Goal: Task Accomplishment & Management: Manage account settings

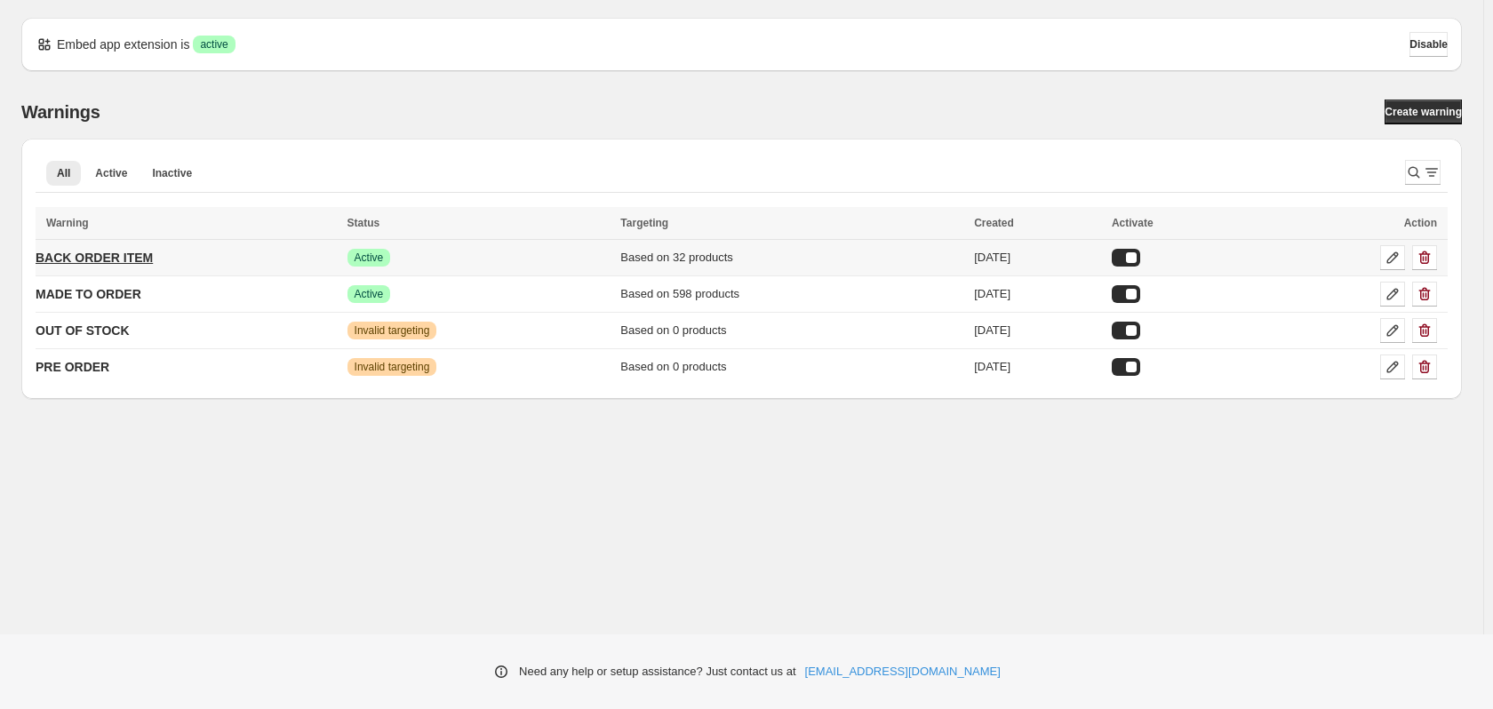
click at [111, 266] on p "BACK ORDER ITEM" at bounding box center [94, 258] width 117 height 18
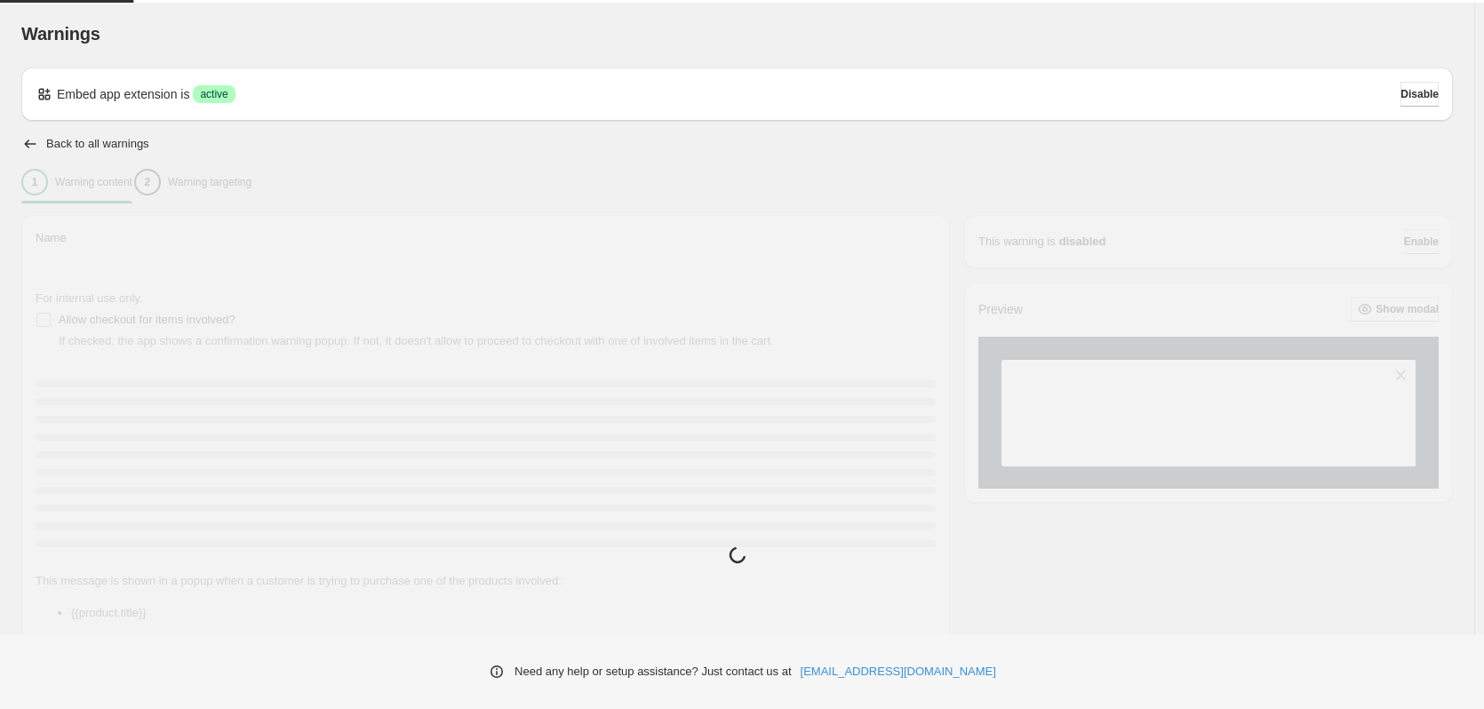
type input "**********"
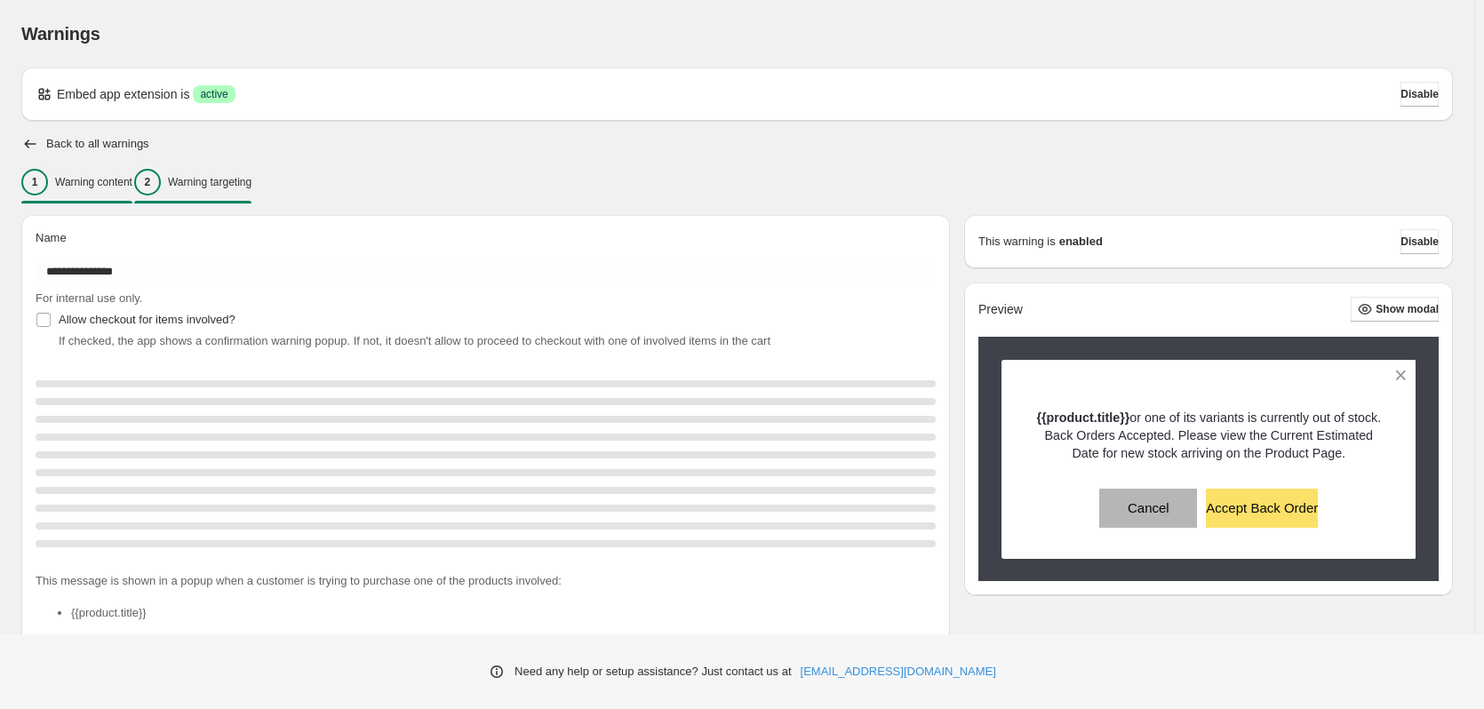
click at [213, 180] on p "Warning targeting" at bounding box center [210, 182] width 84 height 14
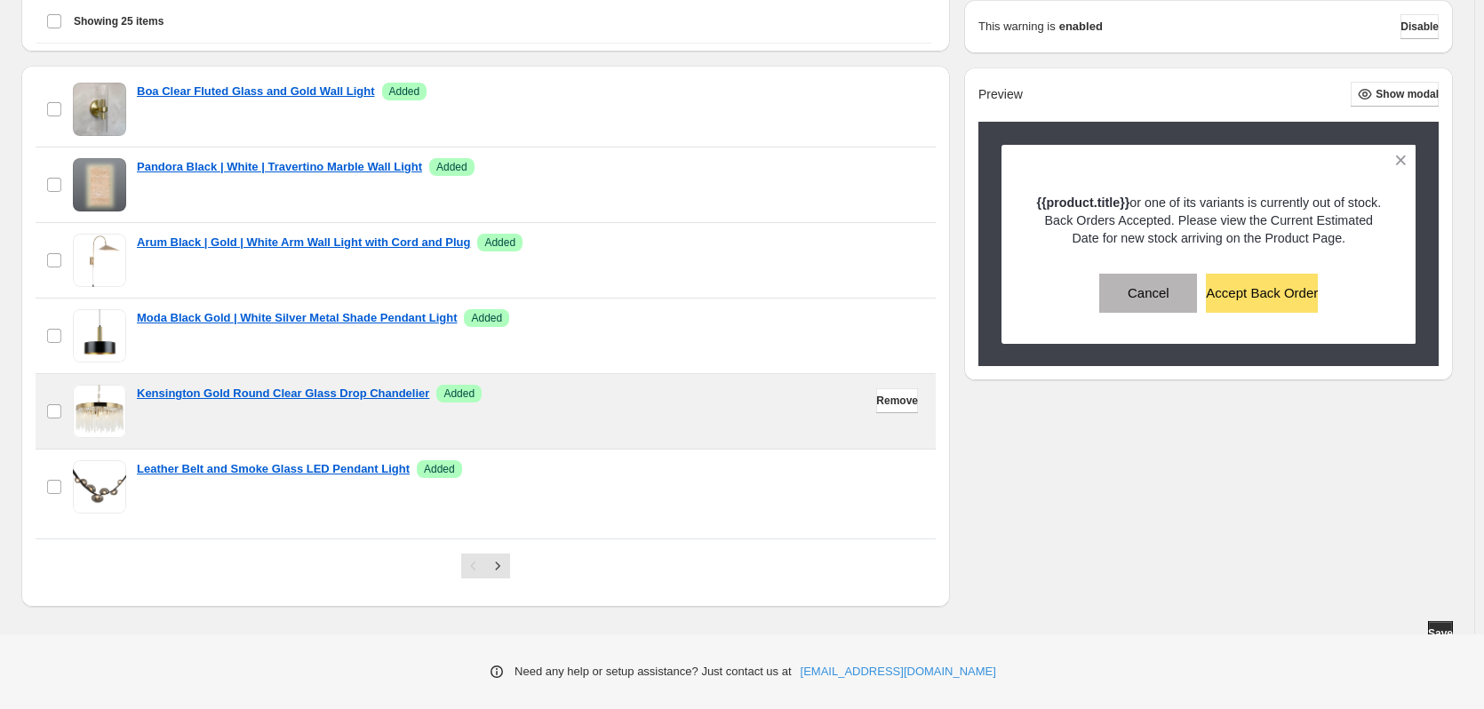
scroll to position [539, 0]
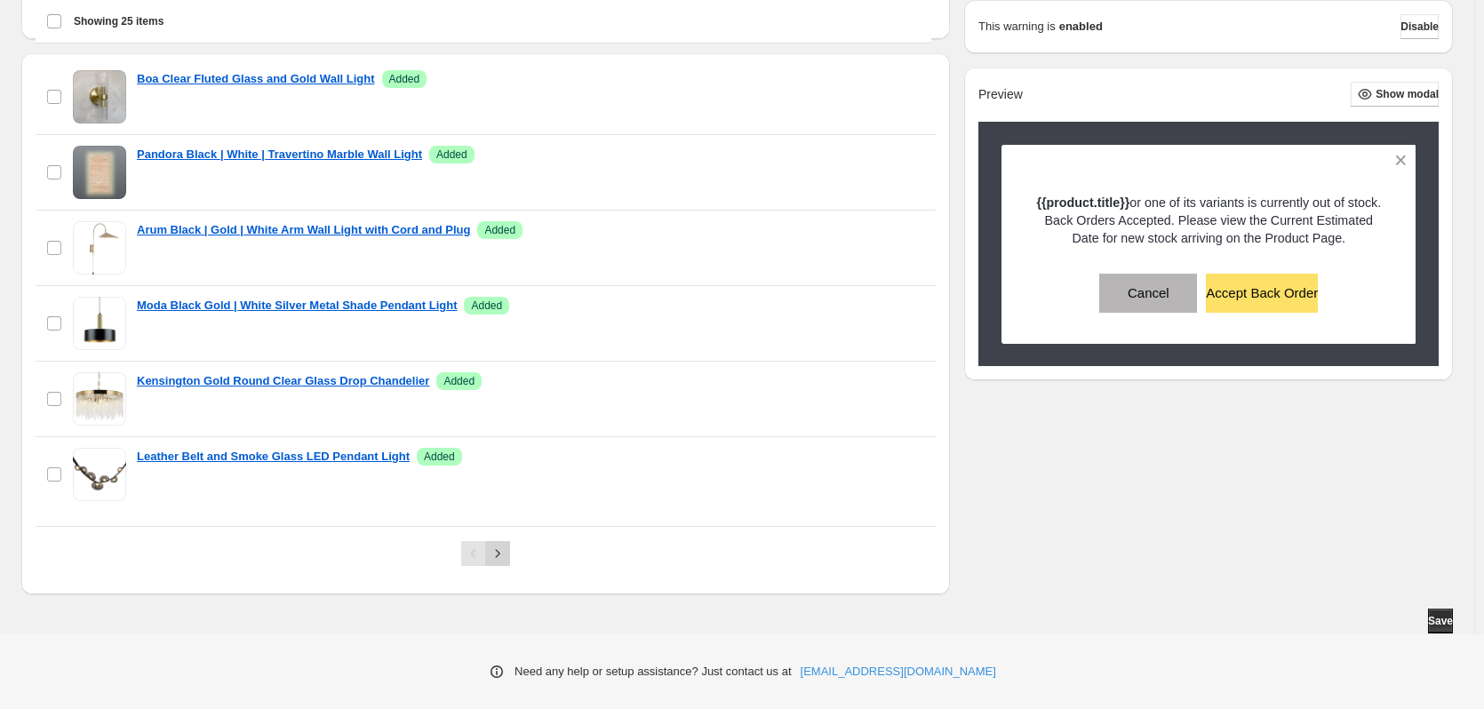
click at [503, 554] on icon "Next" at bounding box center [498, 554] width 18 height 18
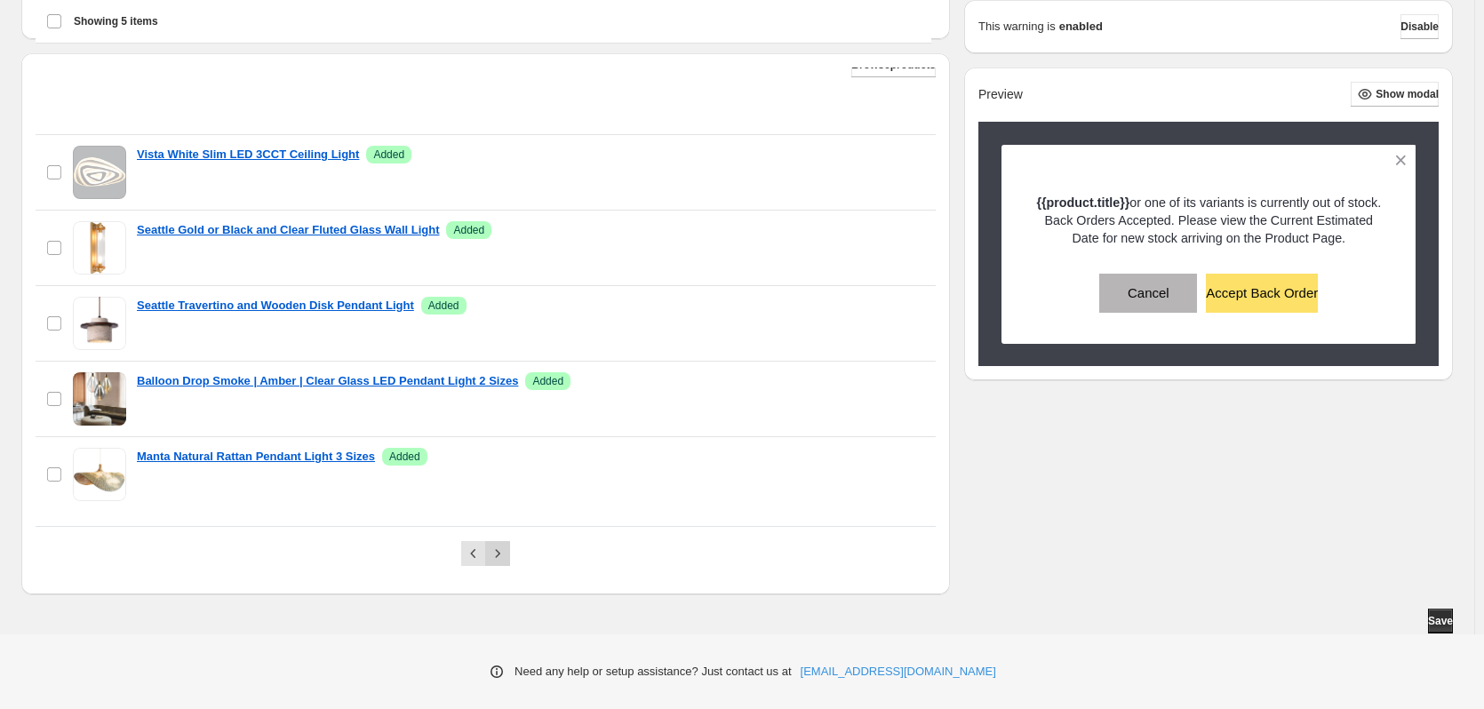
scroll to position [15, 0]
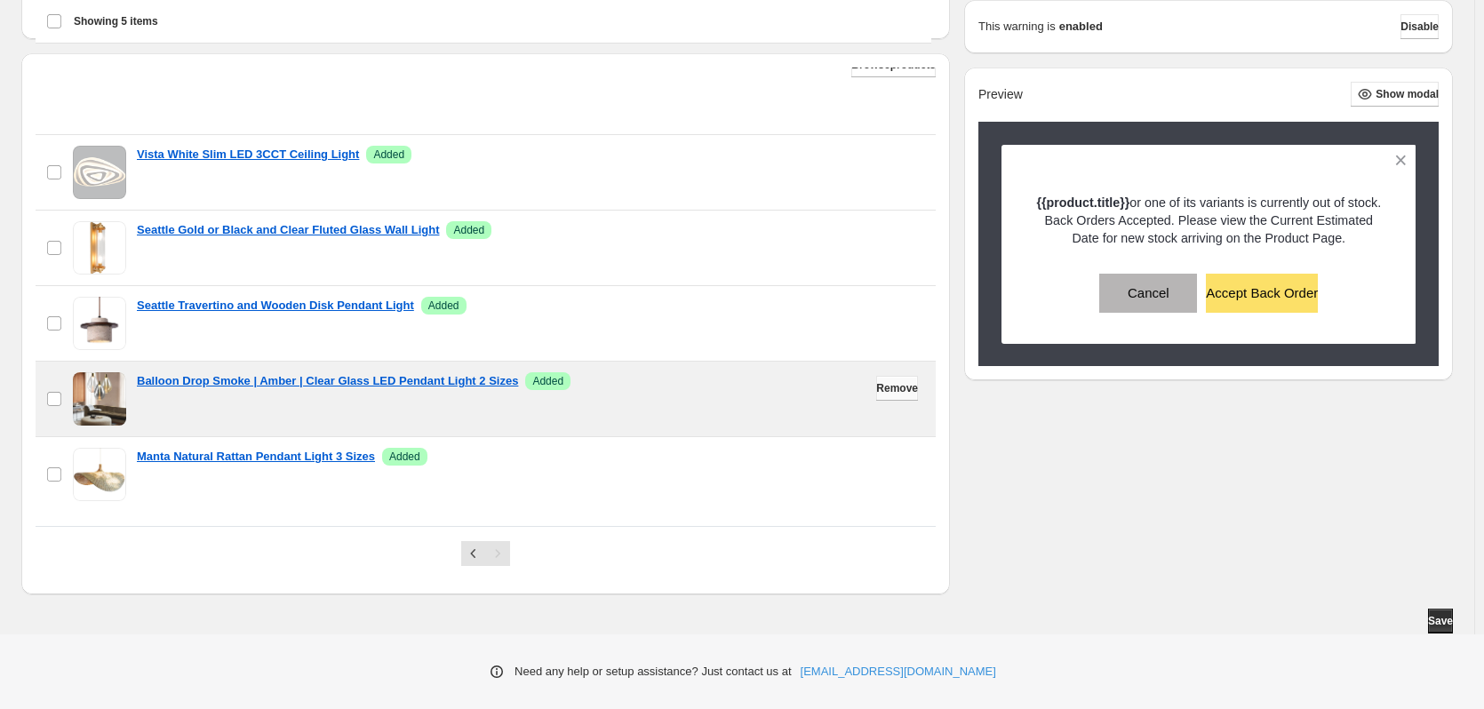
click at [884, 389] on span "Remove" at bounding box center [897, 388] width 42 height 14
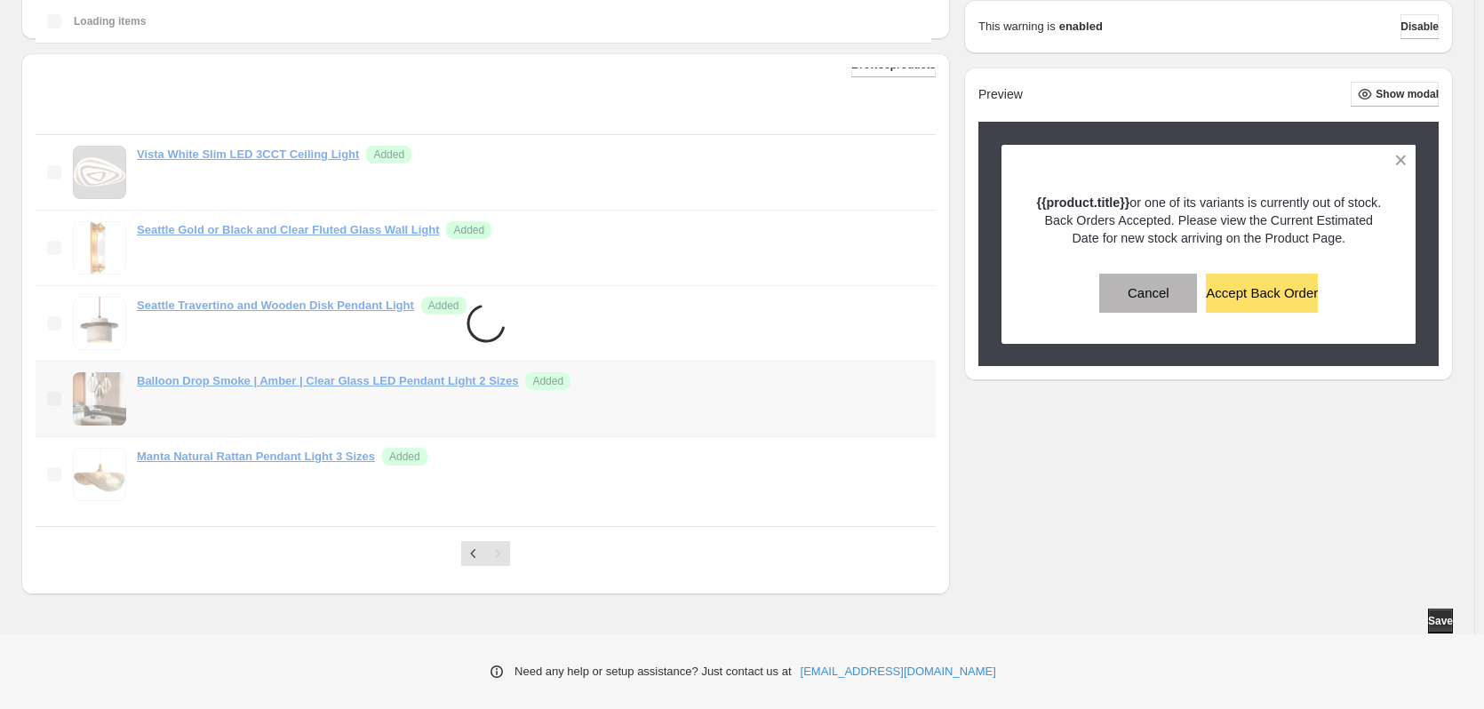
scroll to position [479, 0]
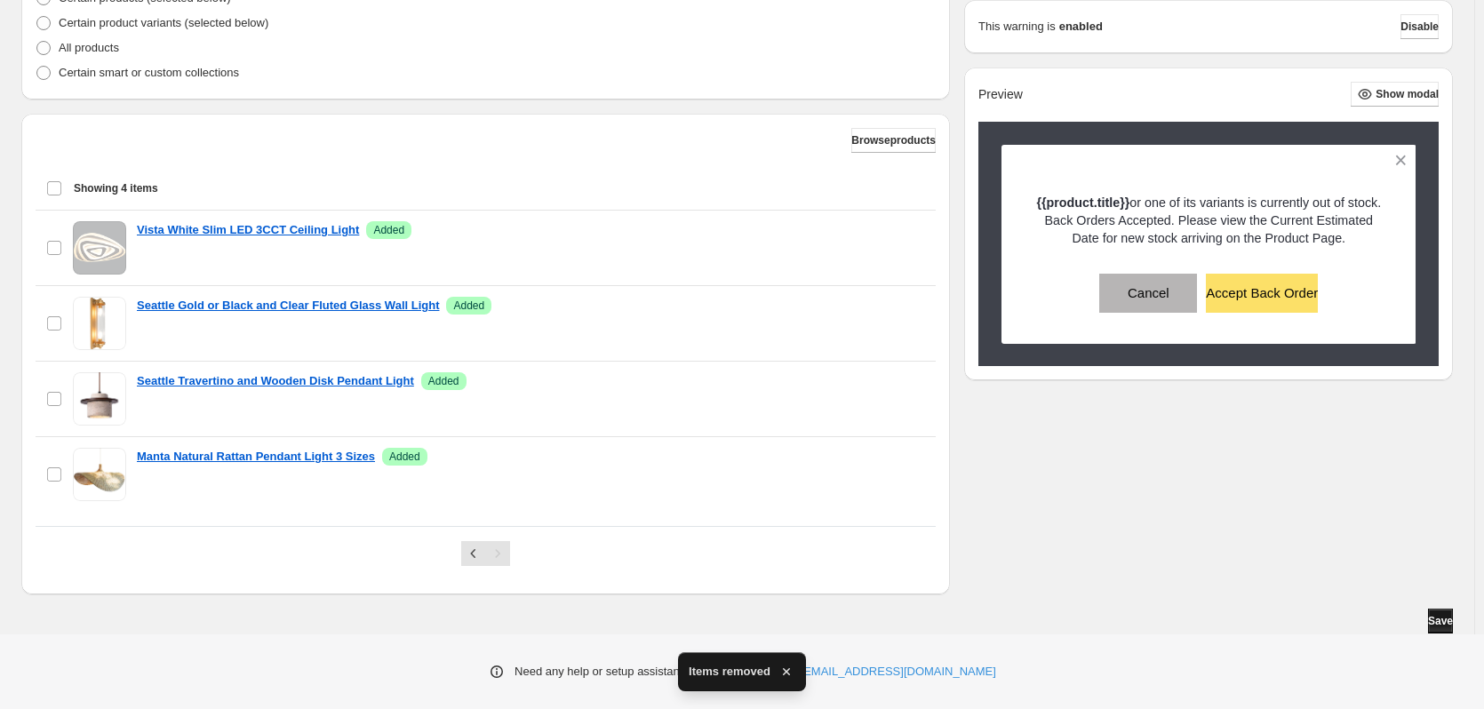
click at [1441, 624] on span "Save" at bounding box center [1440, 621] width 25 height 14
click at [478, 559] on icon "Previous" at bounding box center [474, 554] width 18 height 18
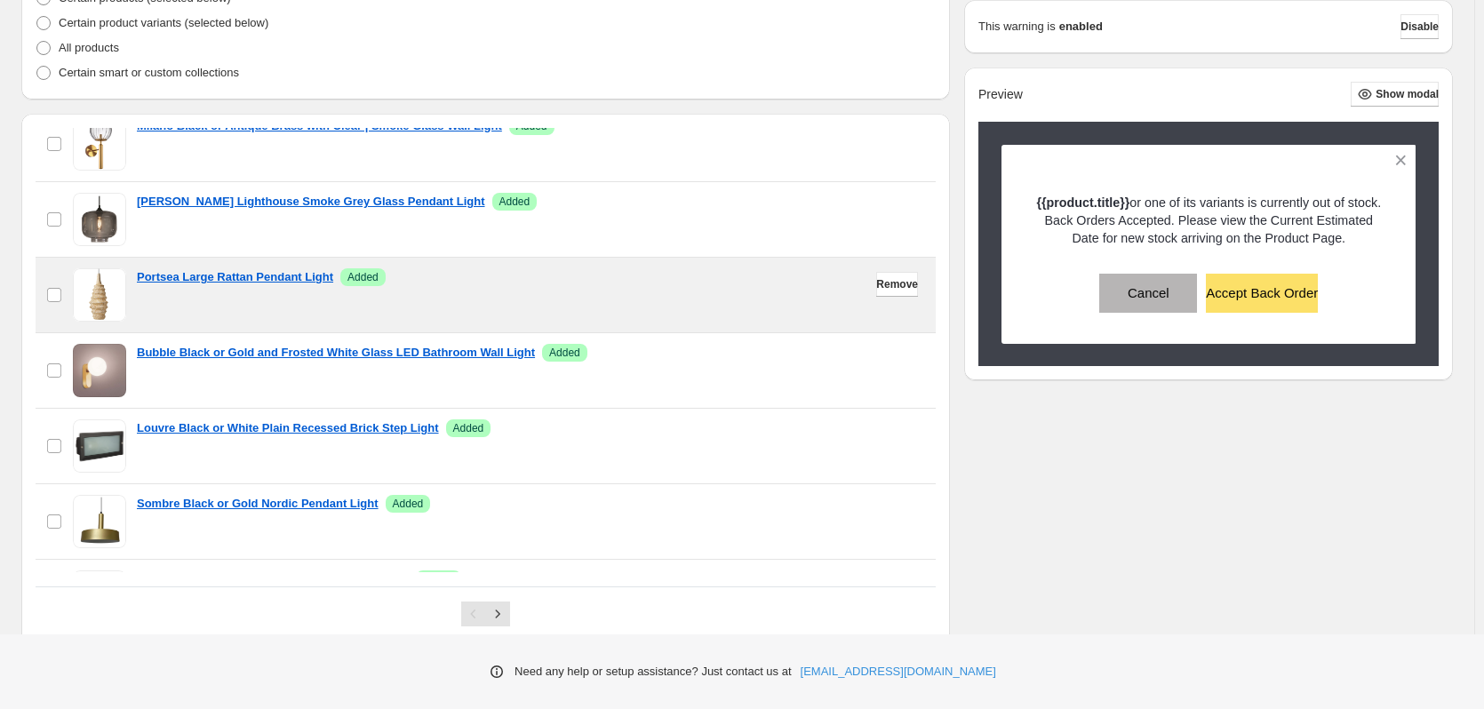
scroll to position [179, 0]
click at [876, 290] on span "Remove" at bounding box center [897, 285] width 42 height 14
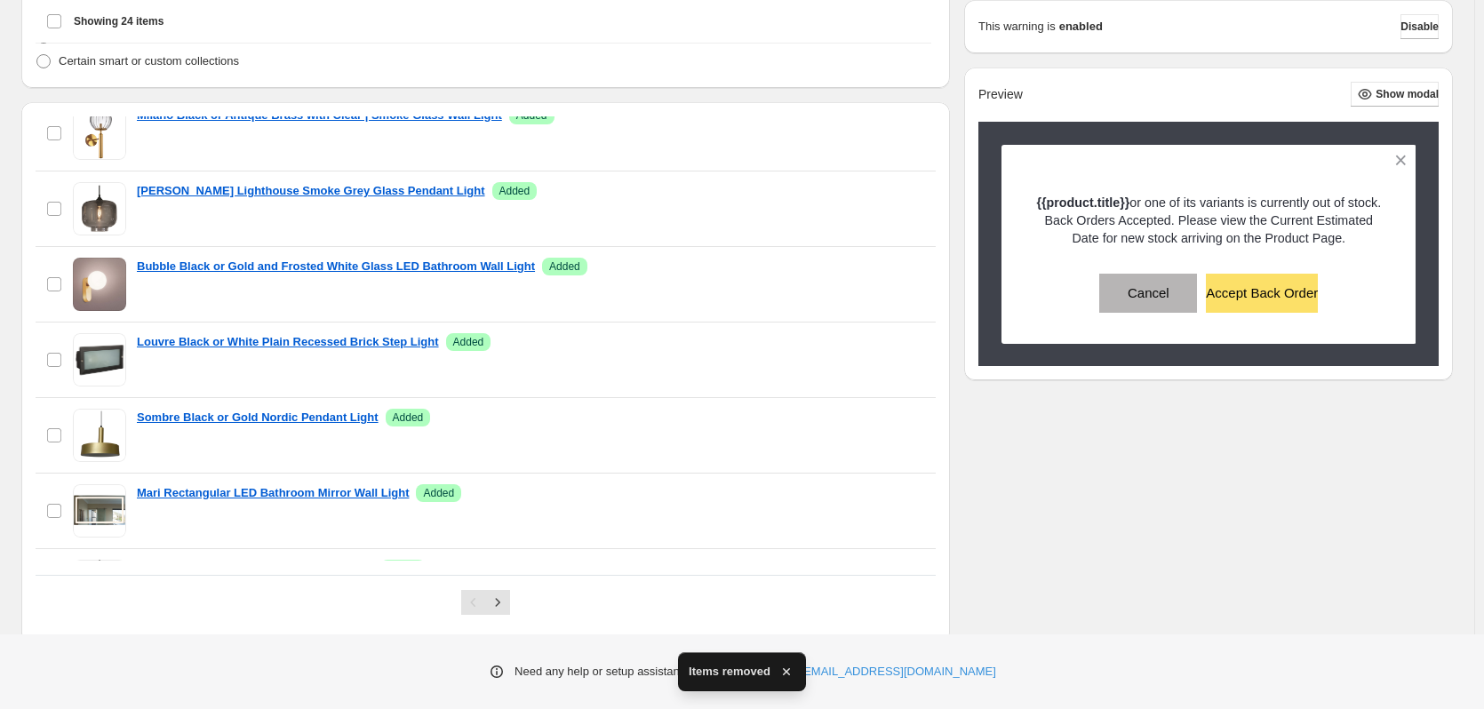
scroll to position [539, 0]
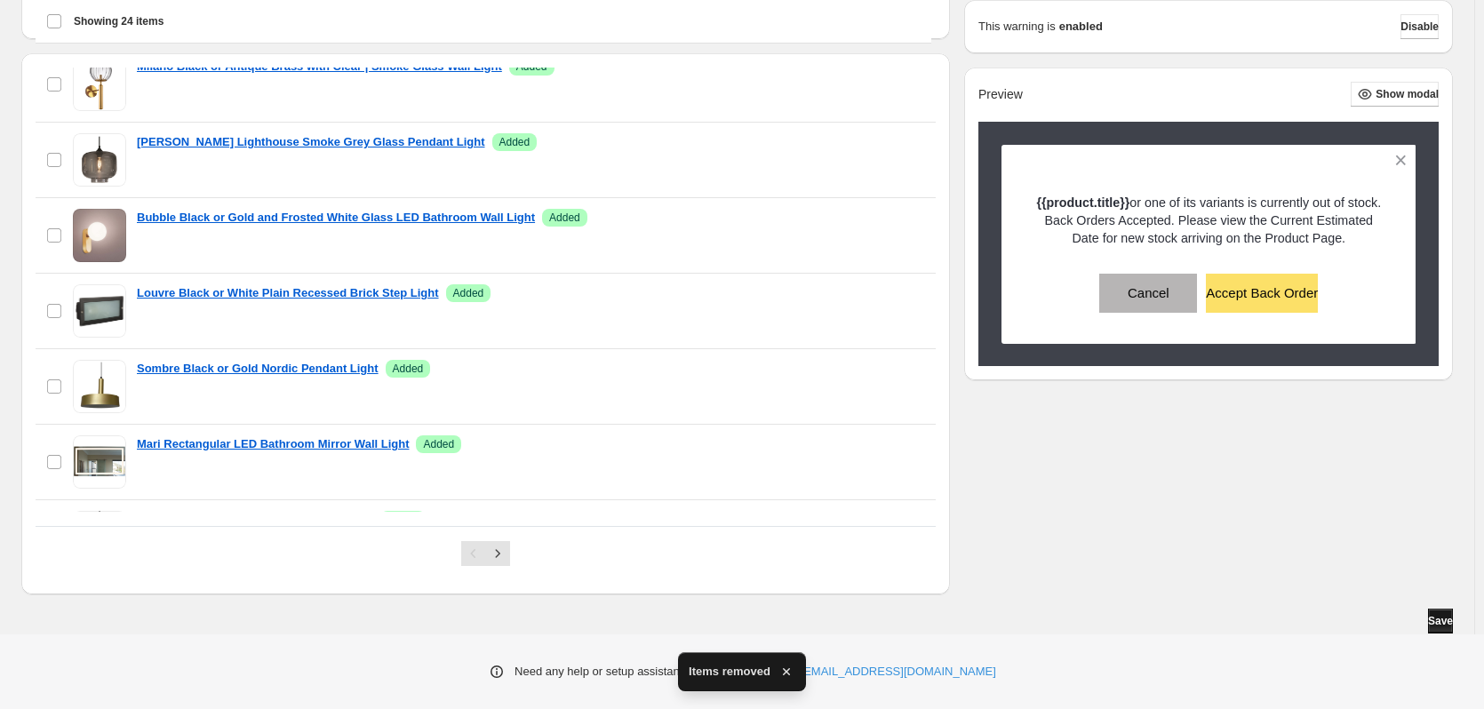
click at [1441, 621] on span "Save" at bounding box center [1440, 621] width 25 height 14
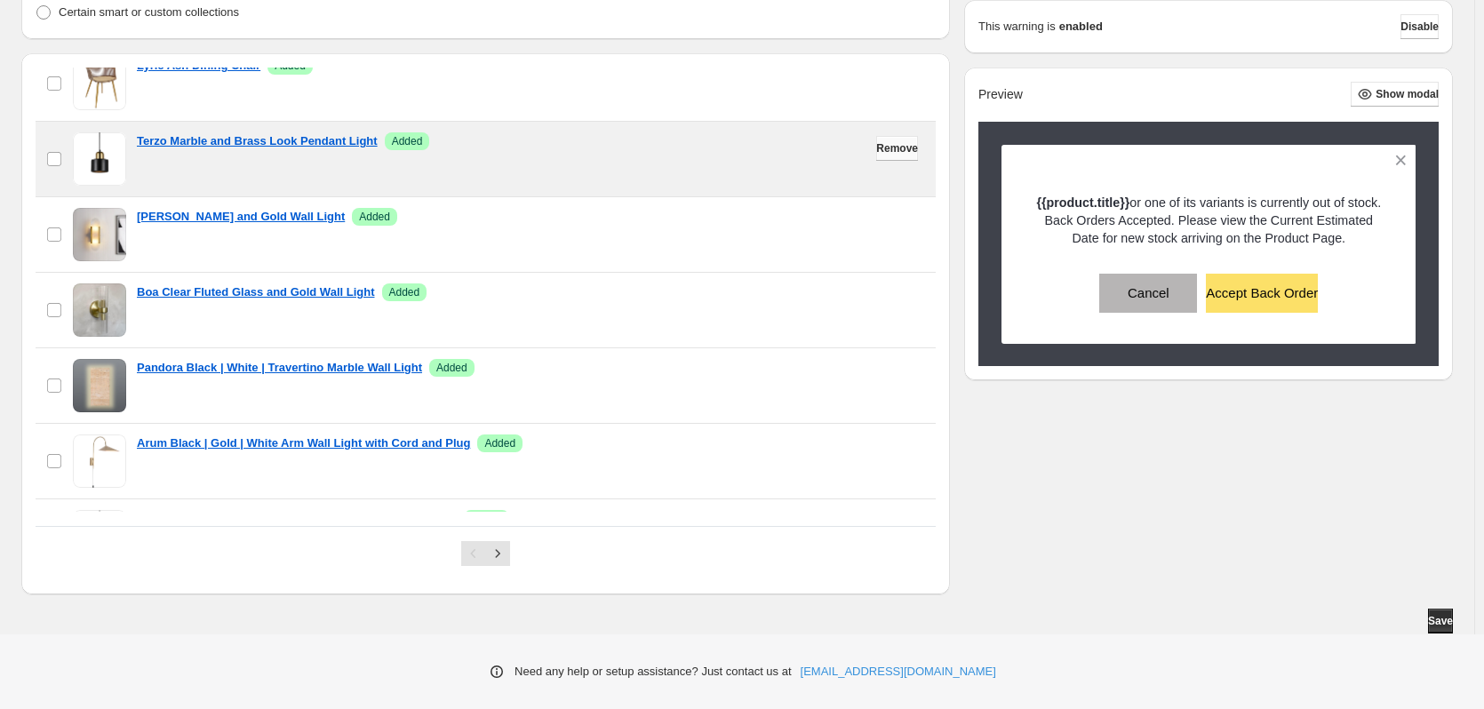
scroll to position [1238, 0]
click at [876, 153] on span "Remove" at bounding box center [897, 147] width 42 height 14
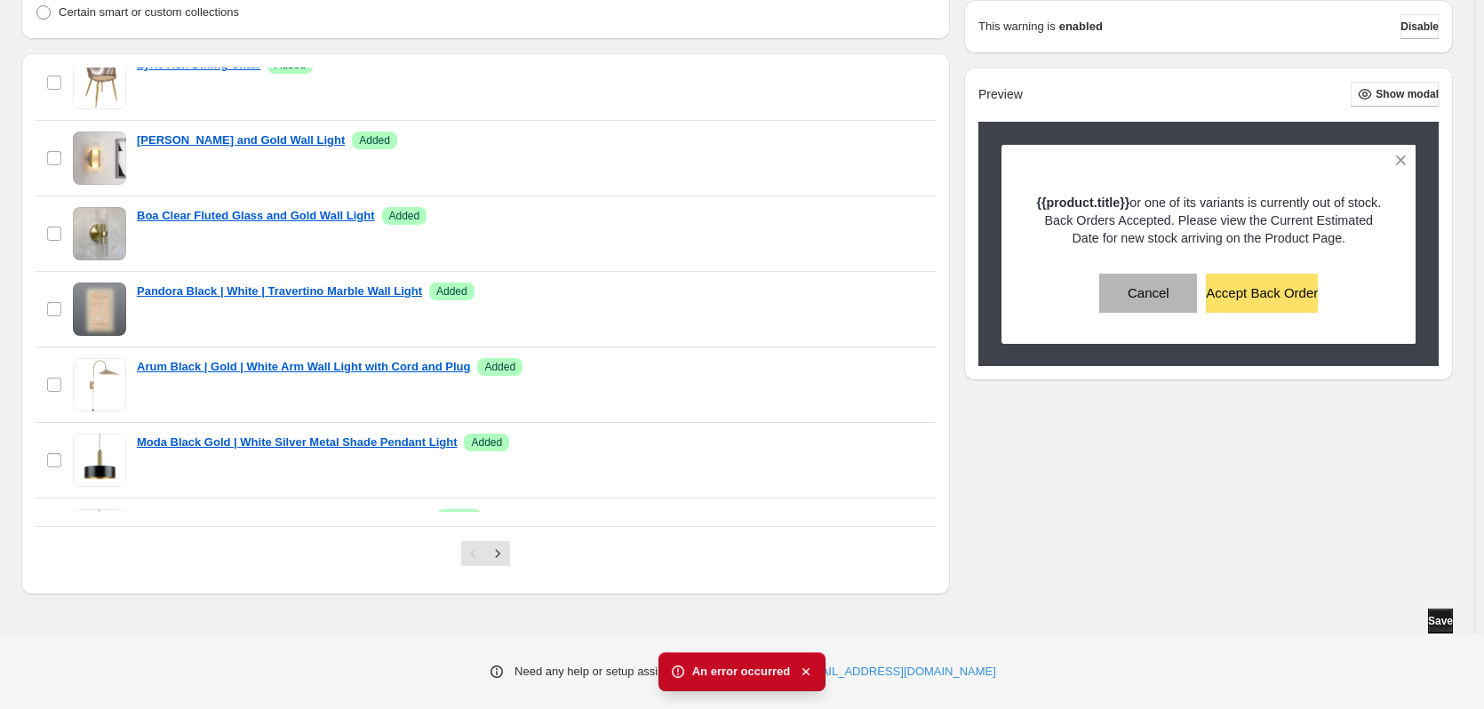
click at [1434, 625] on span "Save" at bounding box center [1440, 621] width 25 height 14
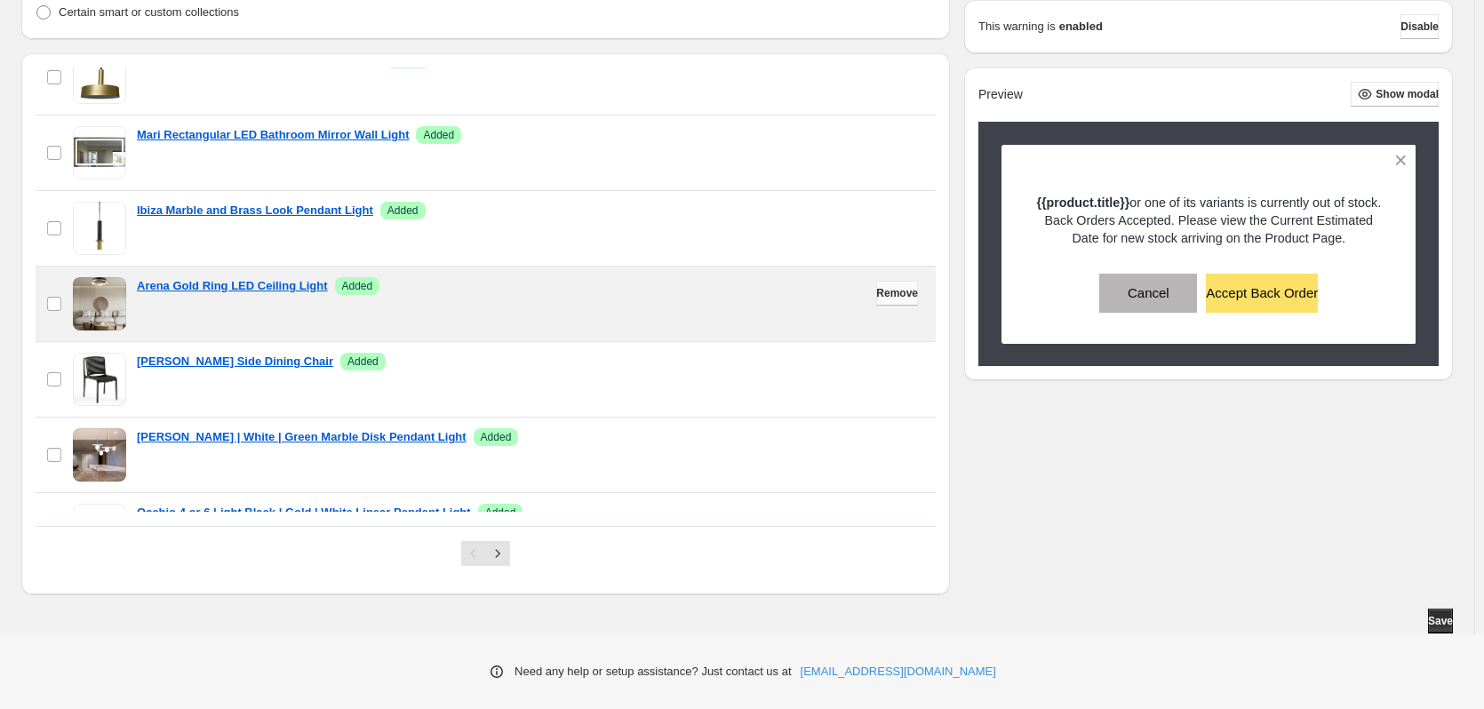
scroll to position [487, 0]
click at [876, 299] on span "Remove" at bounding box center [897, 294] width 42 height 14
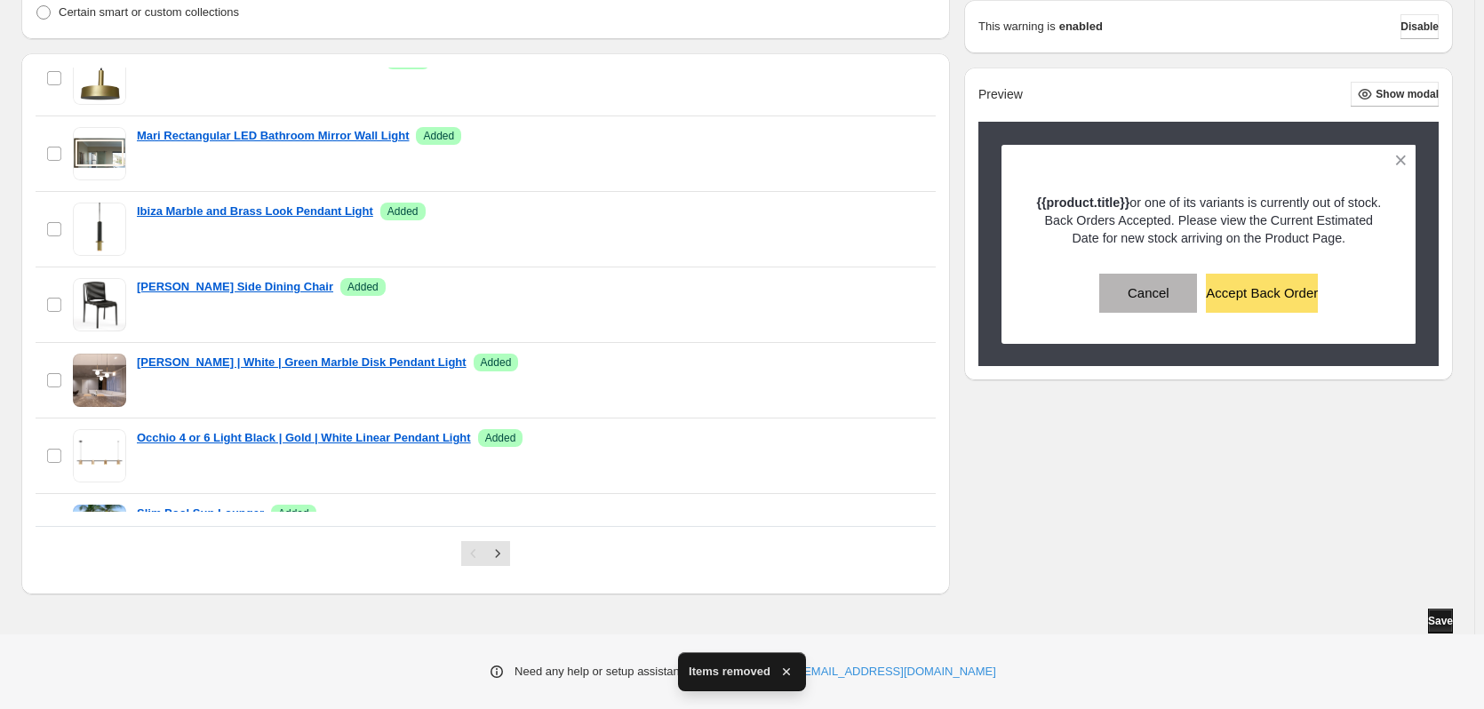
click at [1435, 621] on span "Save" at bounding box center [1440, 621] width 25 height 14
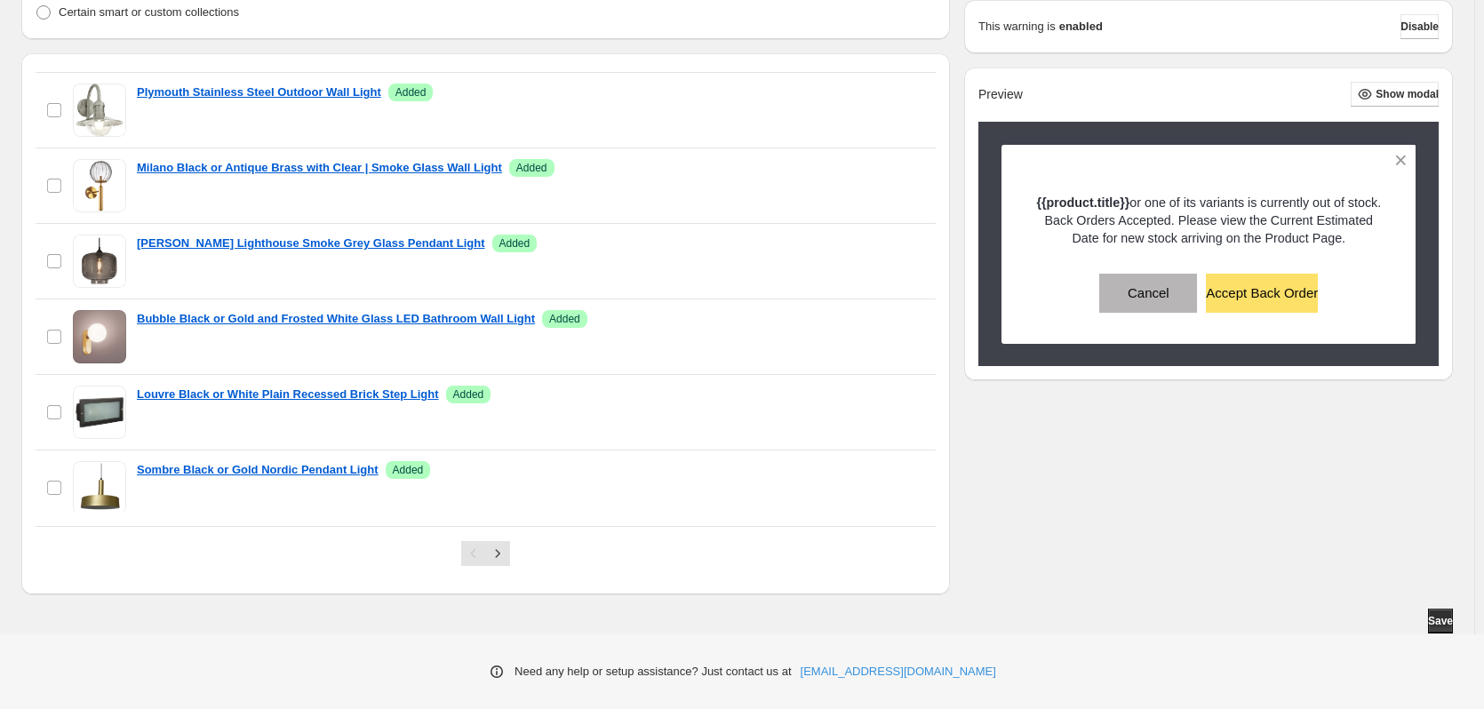
scroll to position [0, 0]
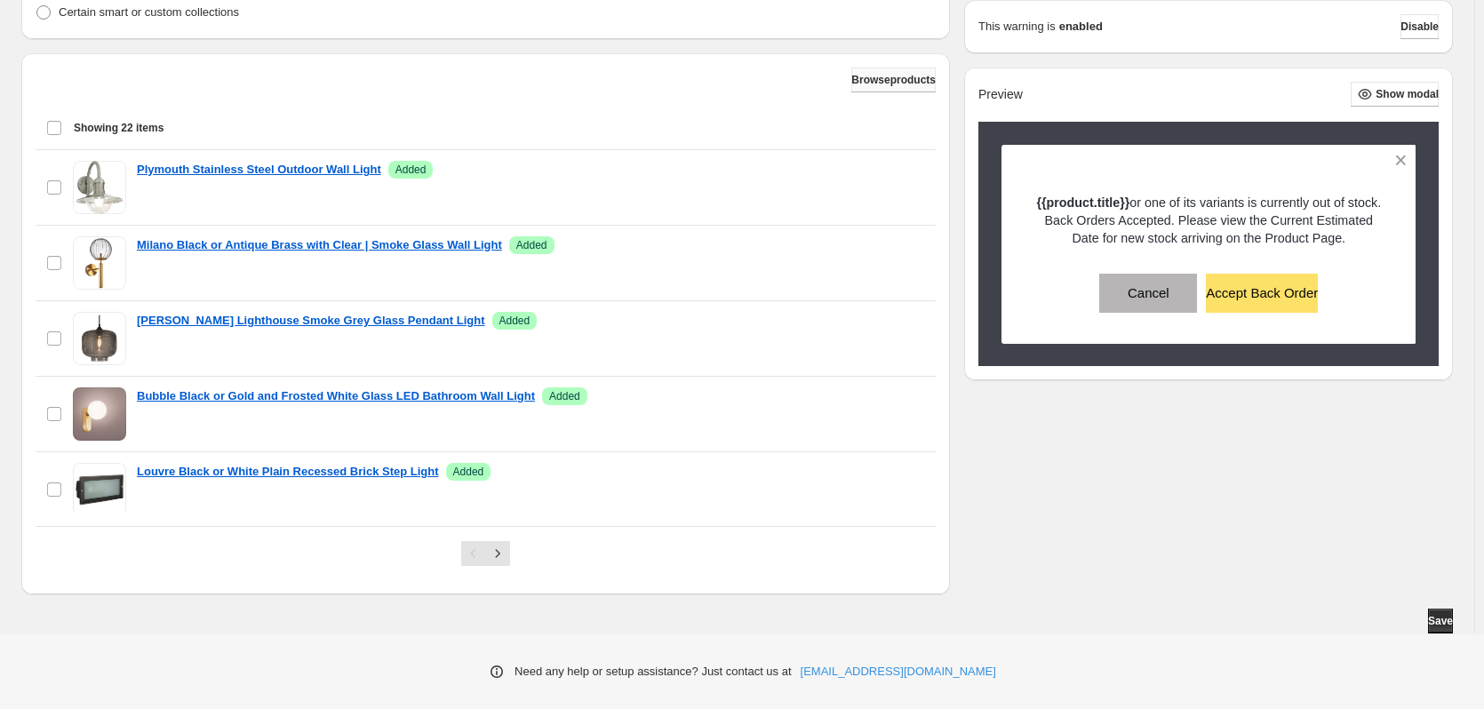
click at [870, 73] on button "Browse products" at bounding box center [893, 80] width 84 height 25
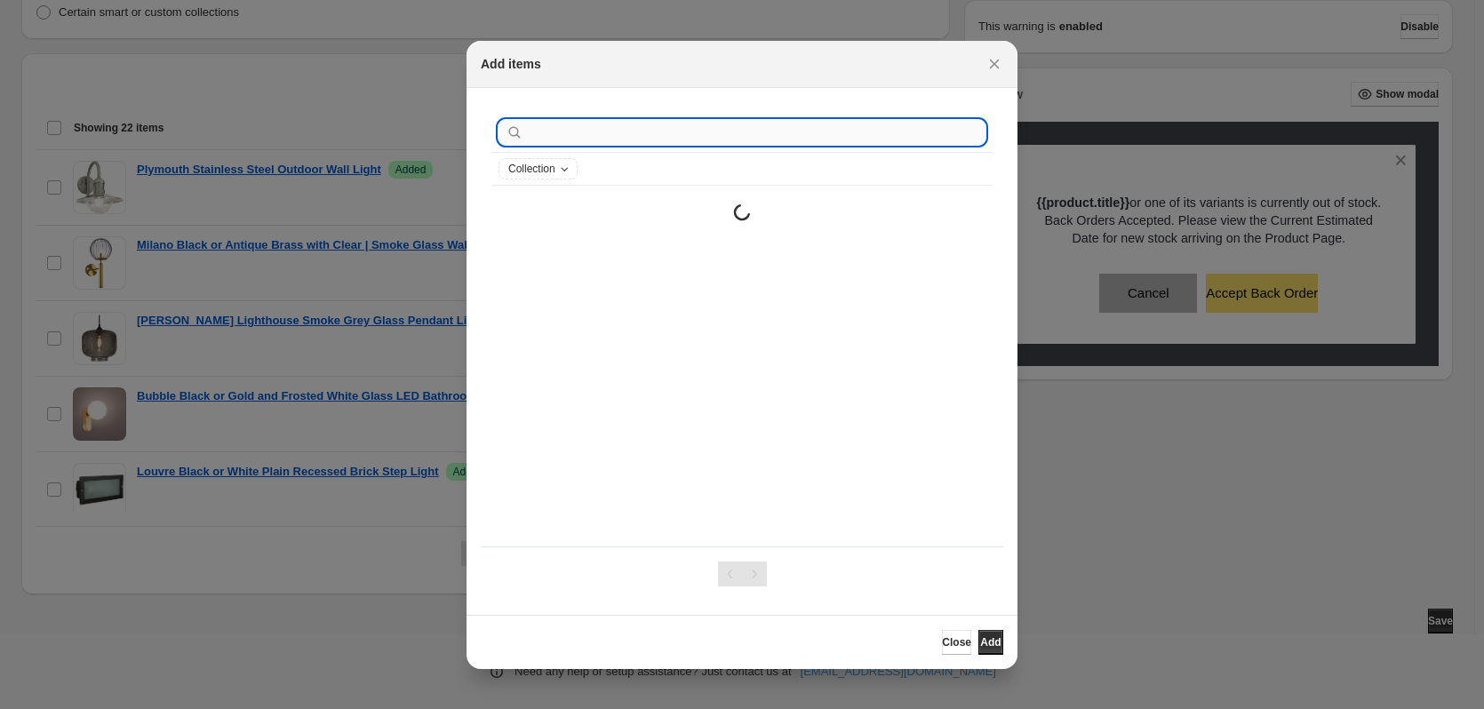
click at [548, 135] on input ":r1c:" at bounding box center [756, 132] width 459 height 25
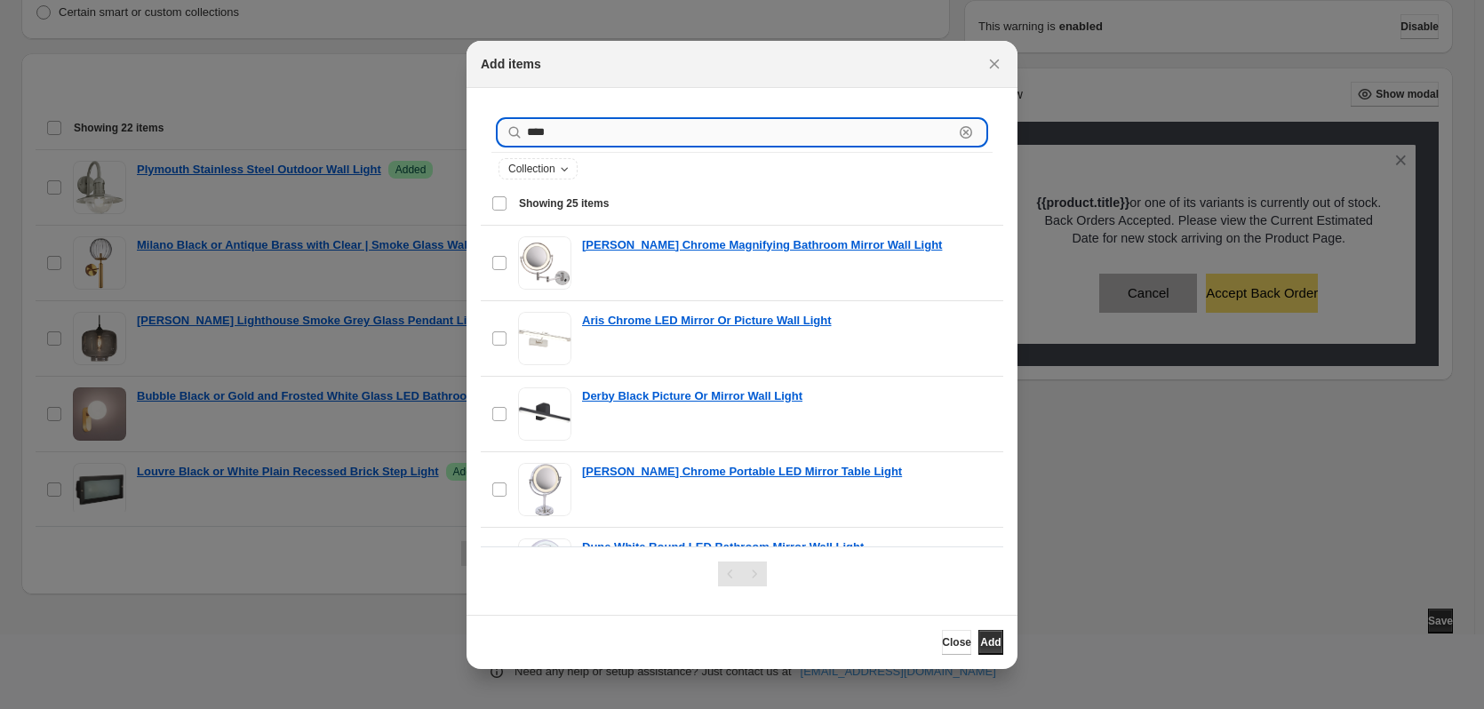
type input "****"
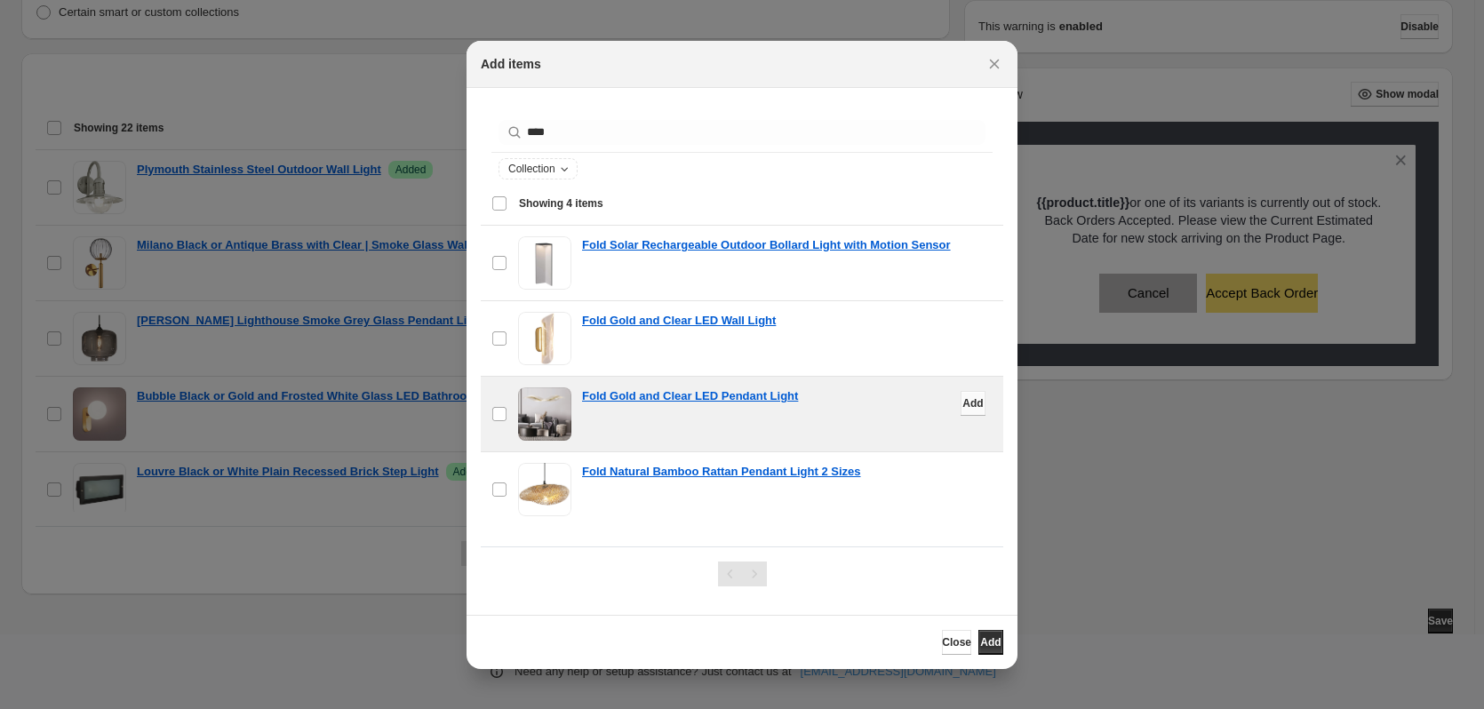
click at [962, 406] on span "Add" at bounding box center [972, 403] width 20 height 14
click at [995, 67] on icon "Close" at bounding box center [995, 64] width 18 height 18
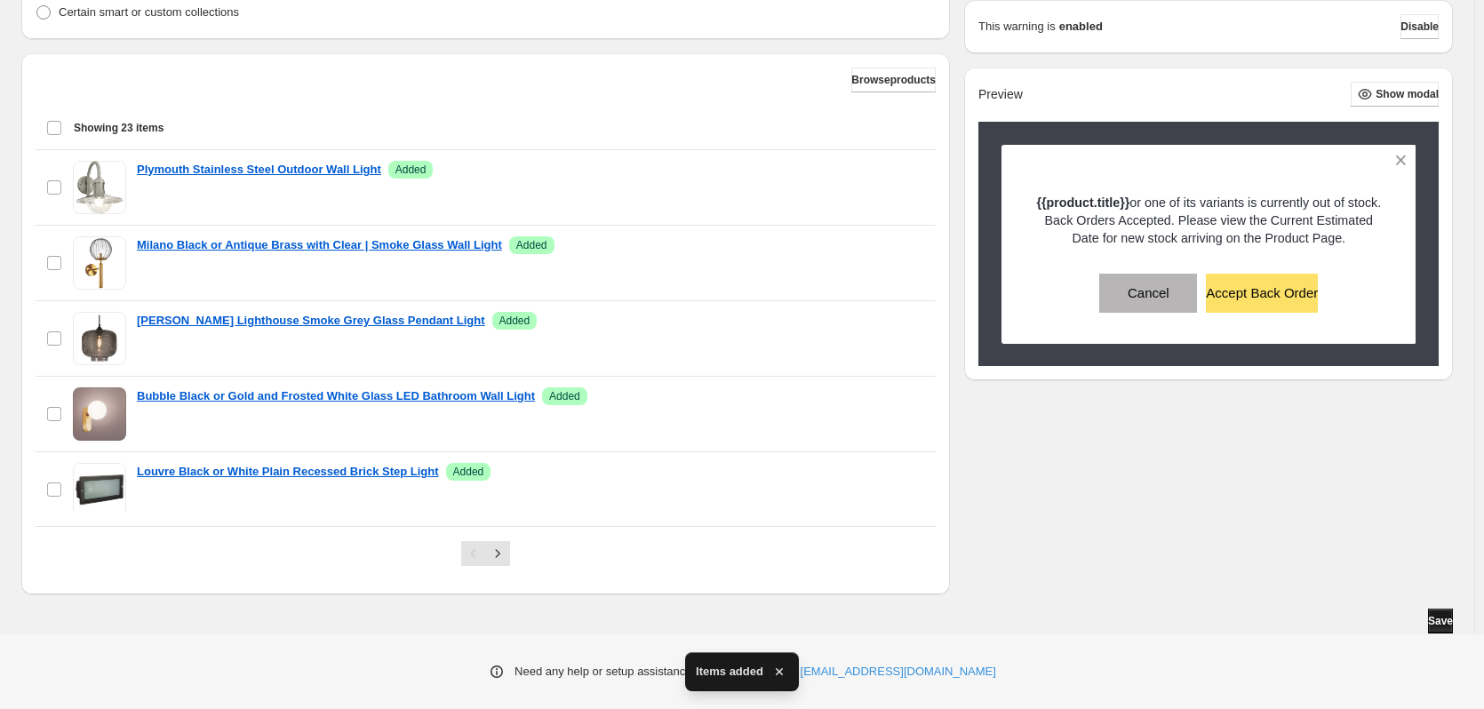
click at [1434, 619] on span "Save" at bounding box center [1440, 621] width 25 height 14
click at [895, 85] on span "Browse products" at bounding box center [893, 80] width 84 height 14
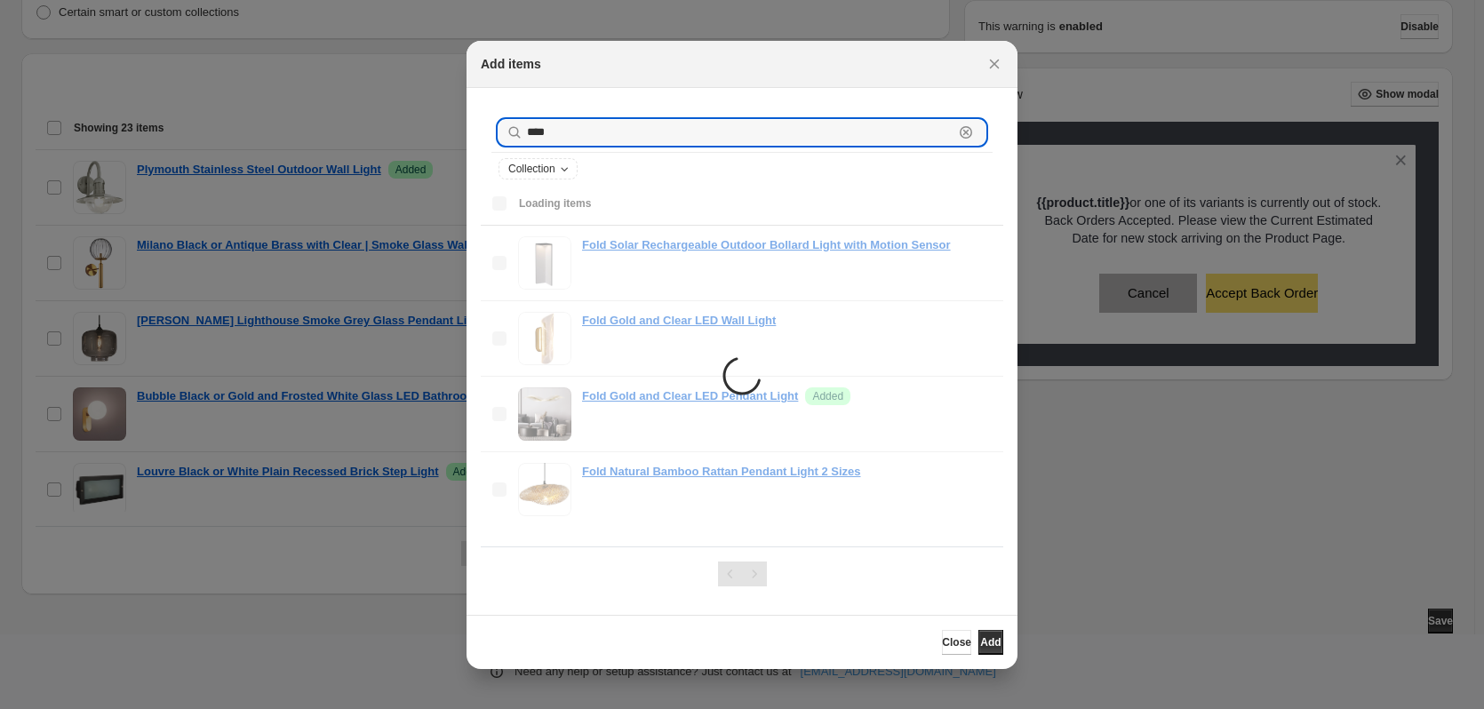
drag, startPoint x: 573, startPoint y: 137, endPoint x: 505, endPoint y: 140, distance: 68.5
click at [505, 140] on div "**** Clear" at bounding box center [742, 132] width 487 height 25
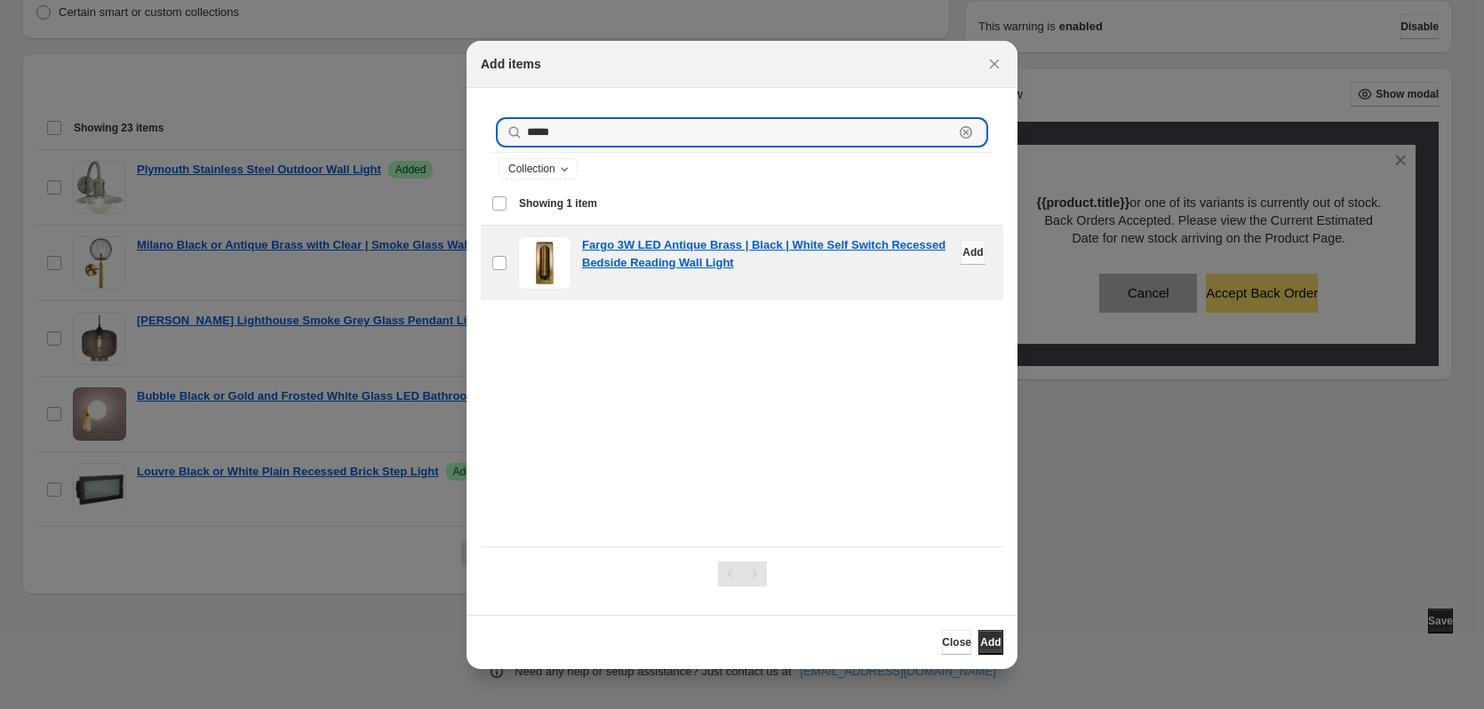
type input "*****"
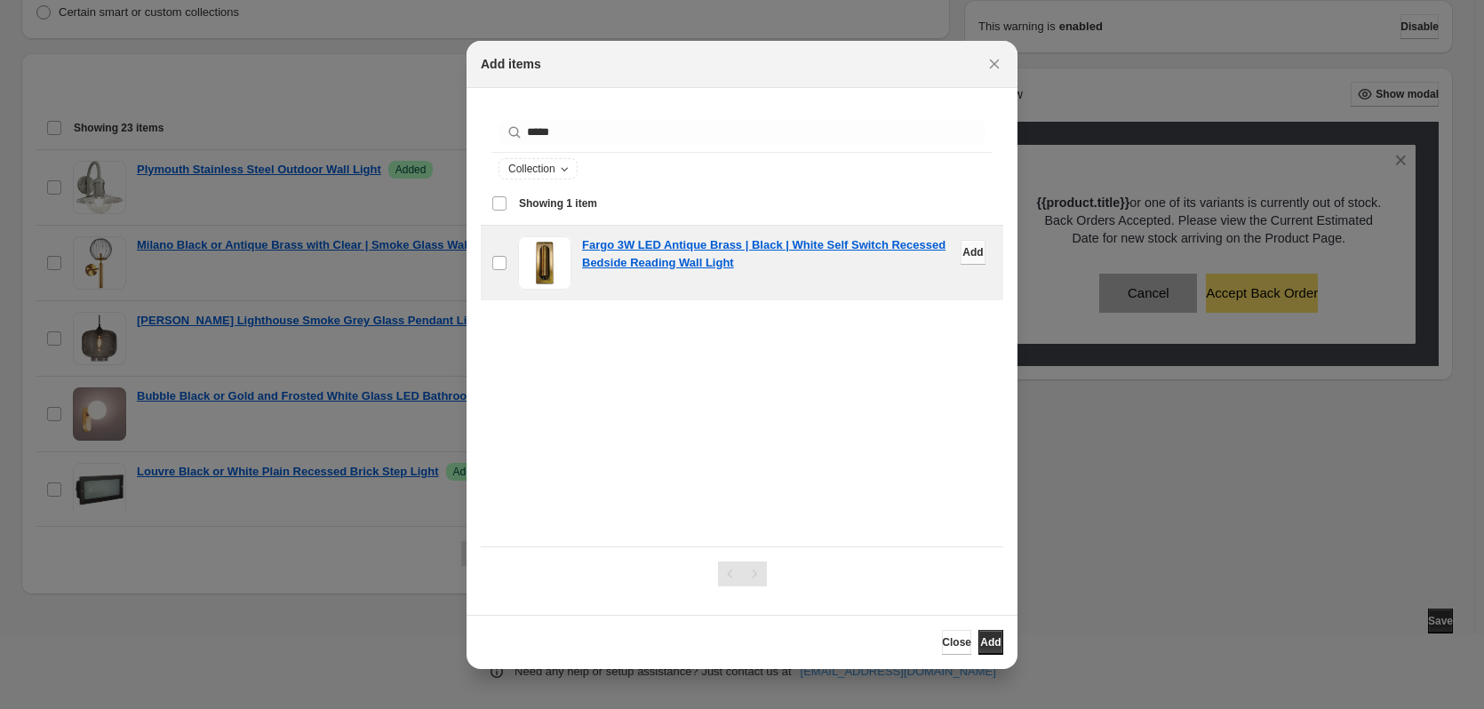
click at [962, 253] on span "Add" at bounding box center [972, 252] width 20 height 14
click at [995, 61] on icon "Close" at bounding box center [995, 64] width 18 height 18
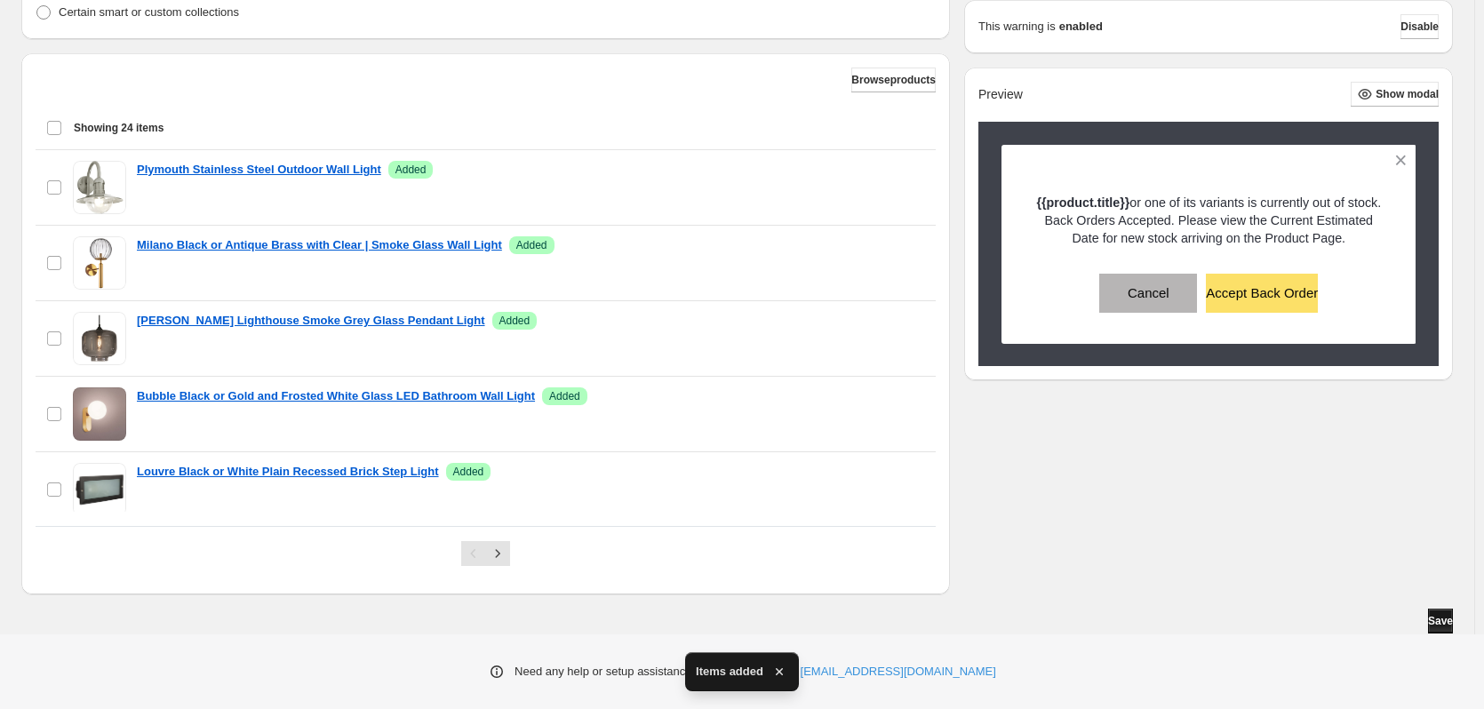
click at [1435, 620] on span "Save" at bounding box center [1440, 621] width 25 height 14
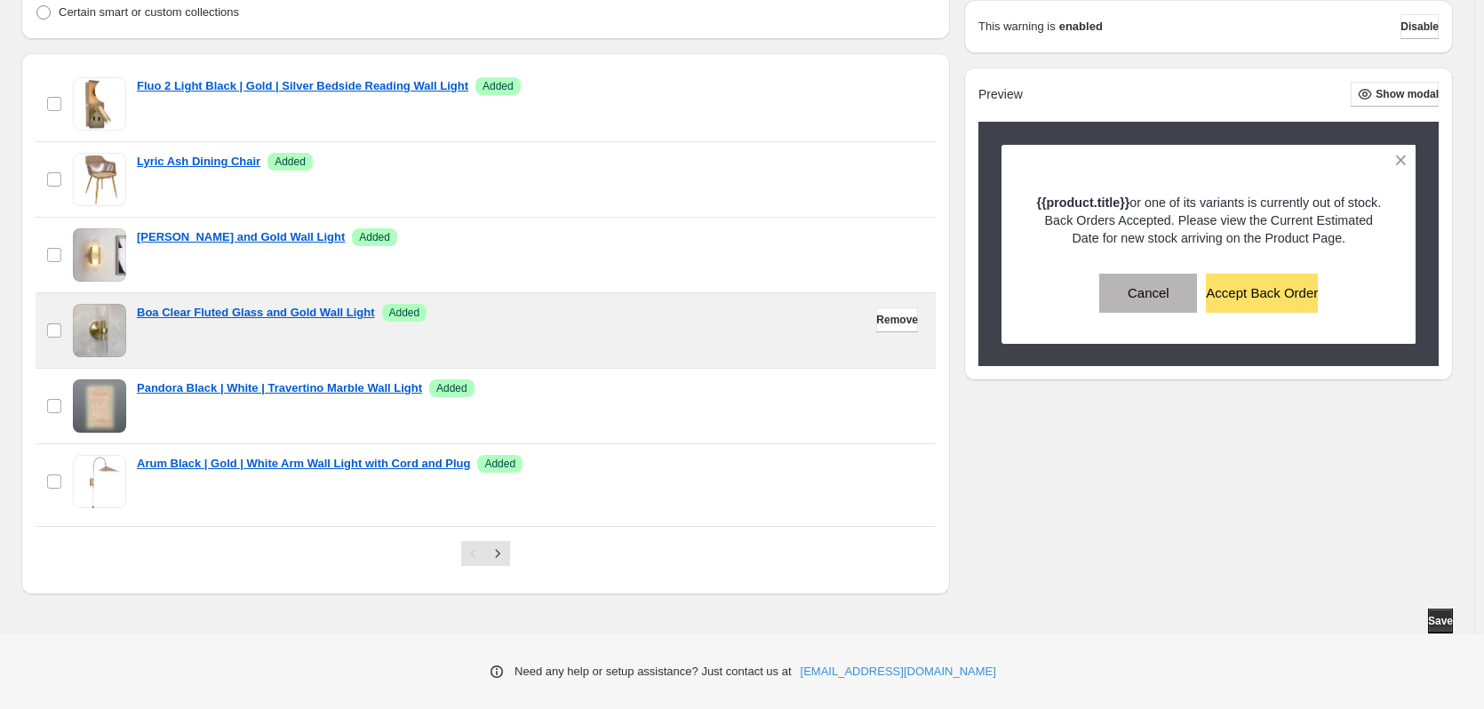
scroll to position [1066, 0]
click at [876, 322] on span "Remove" at bounding box center [897, 319] width 42 height 14
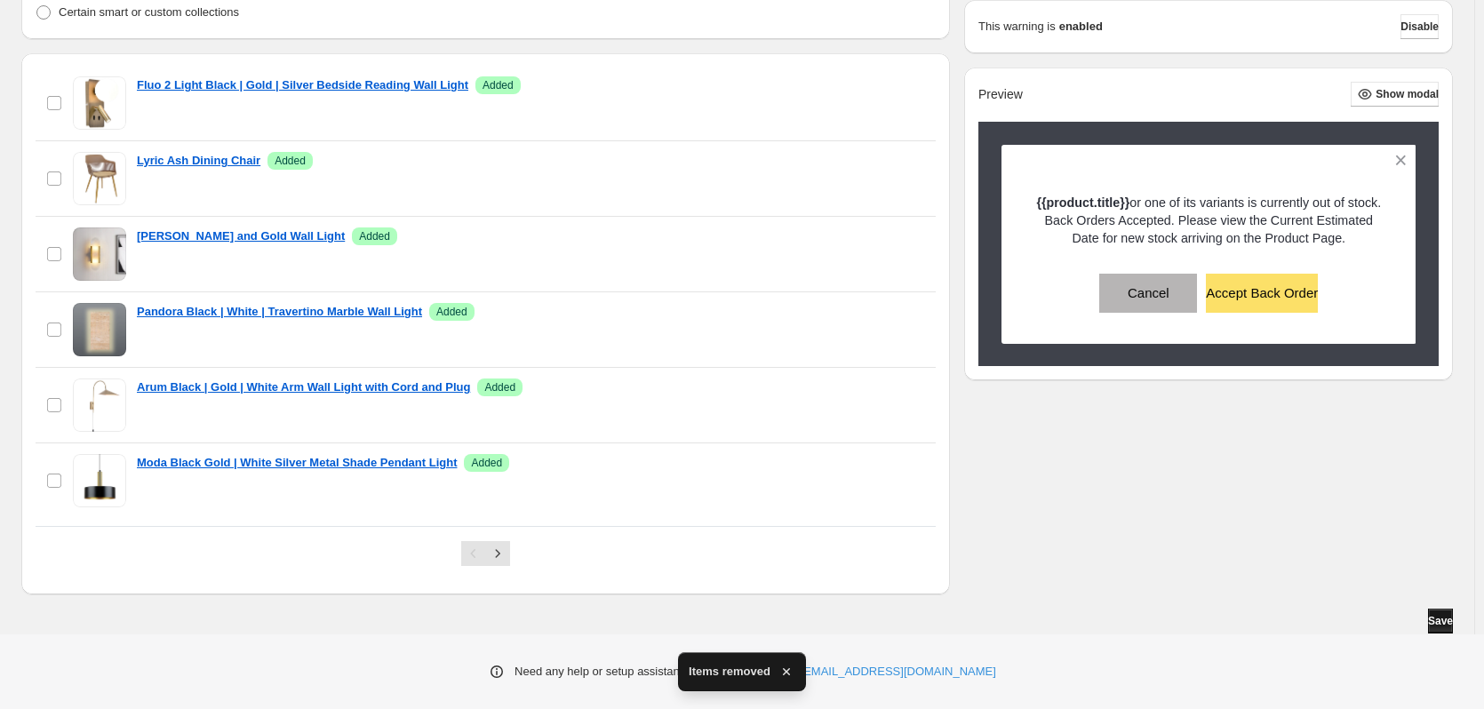
click at [1439, 620] on span "Save" at bounding box center [1440, 621] width 25 height 14
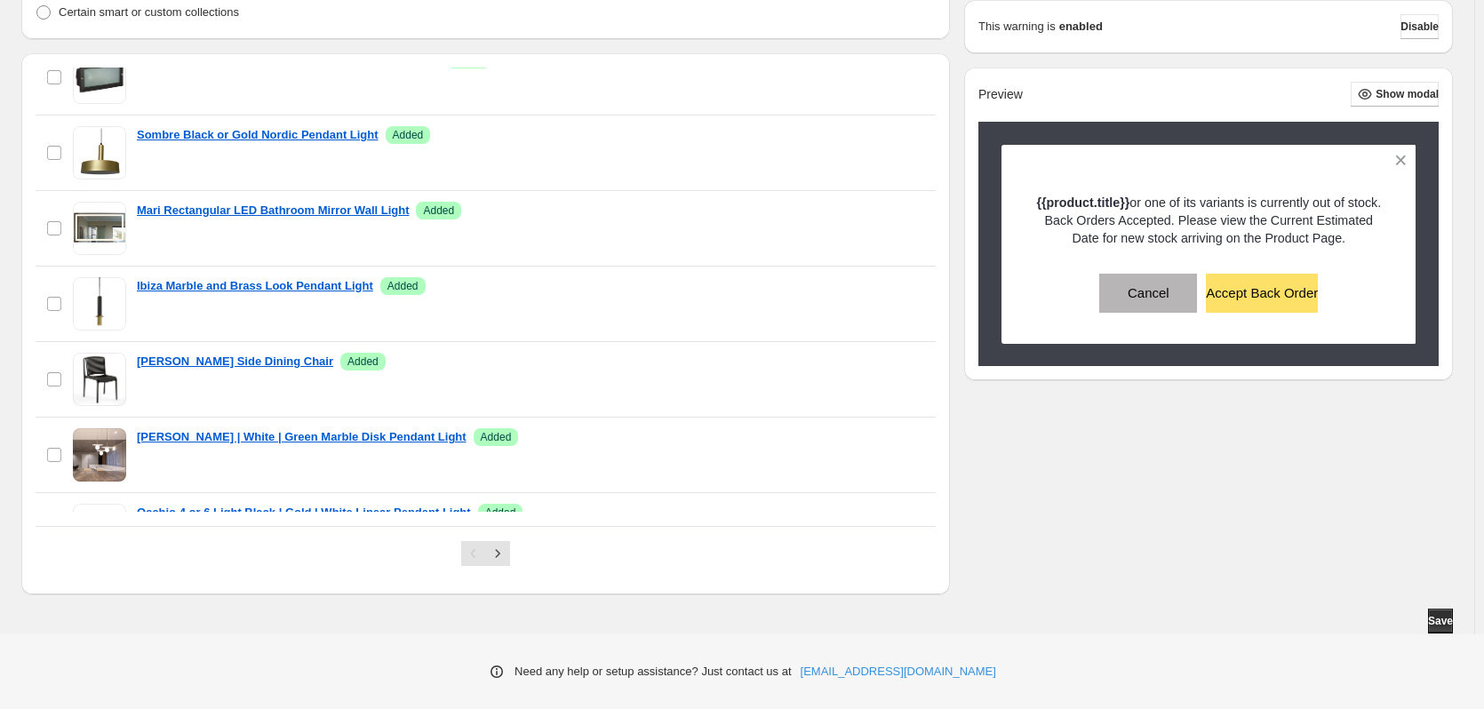
scroll to position [0, 0]
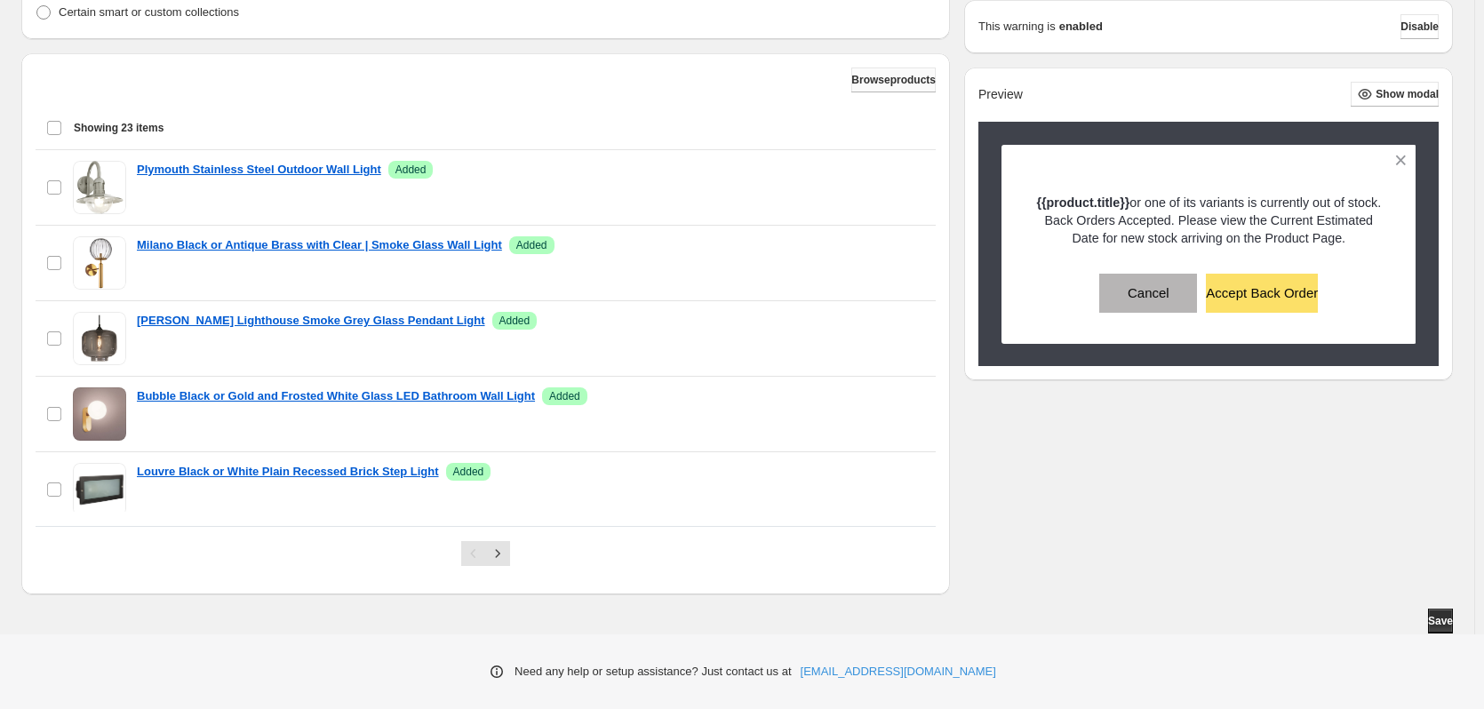
click at [877, 81] on span "Browse products" at bounding box center [893, 80] width 84 height 14
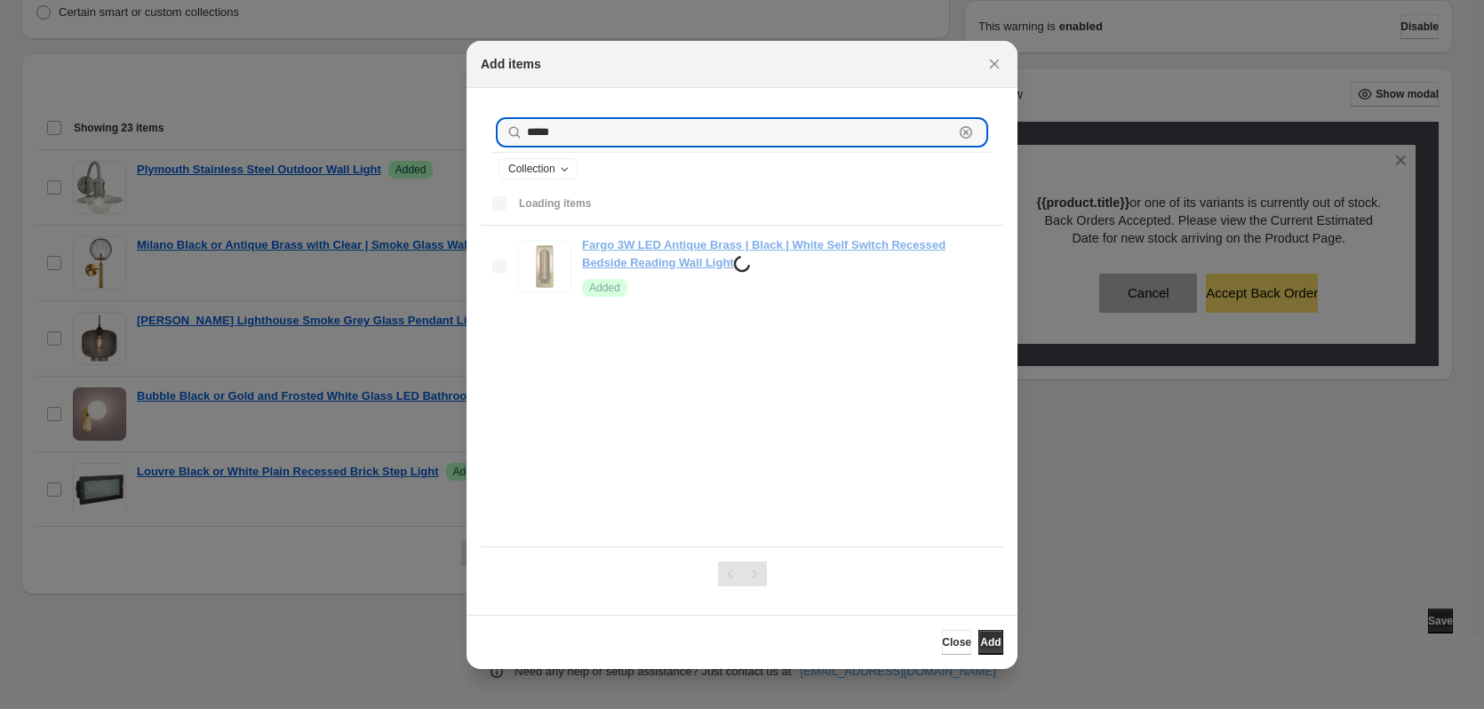
drag, startPoint x: 562, startPoint y: 143, endPoint x: 495, endPoint y: 134, distance: 67.2
click at [495, 134] on div "***** Clear" at bounding box center [741, 132] width 501 height 39
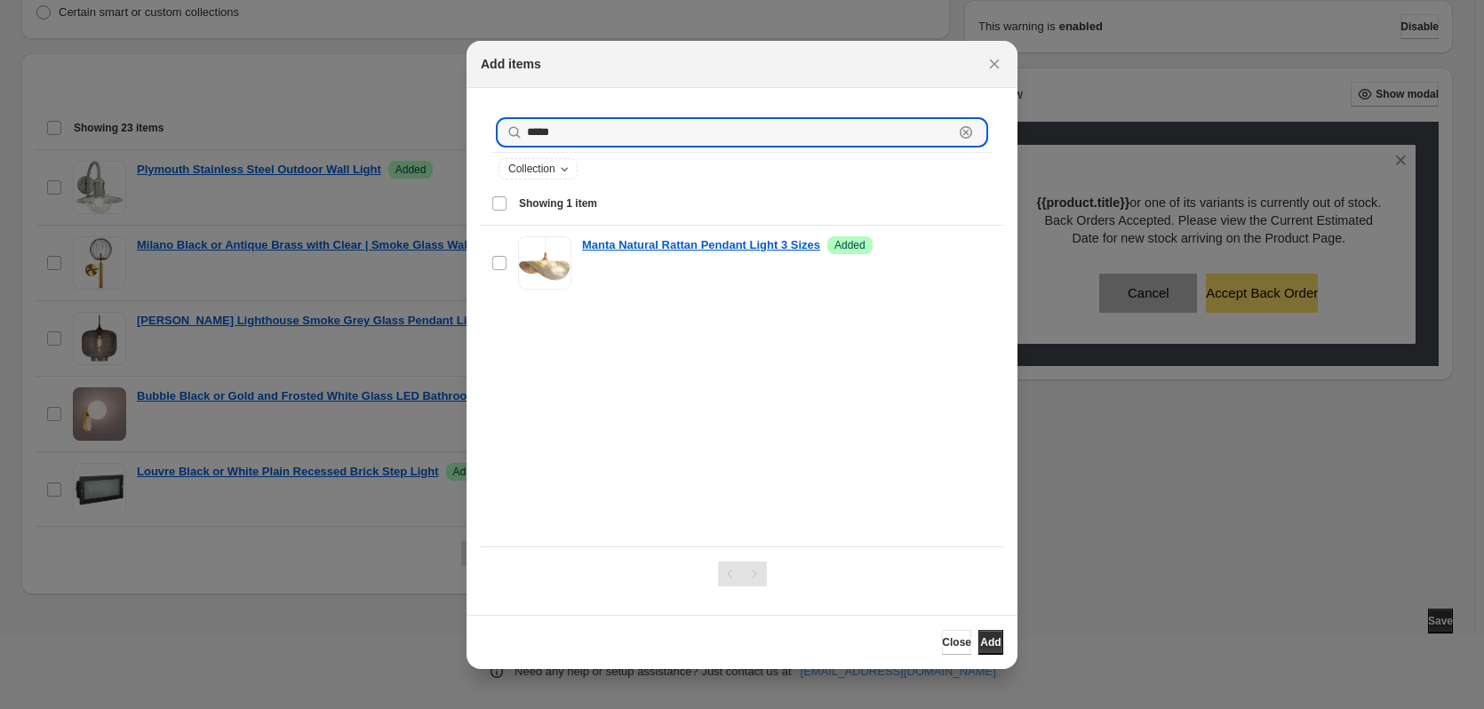
drag, startPoint x: 568, startPoint y: 131, endPoint x: 500, endPoint y: 125, distance: 67.7
click at [500, 125] on div "***** Clear" at bounding box center [742, 132] width 487 height 25
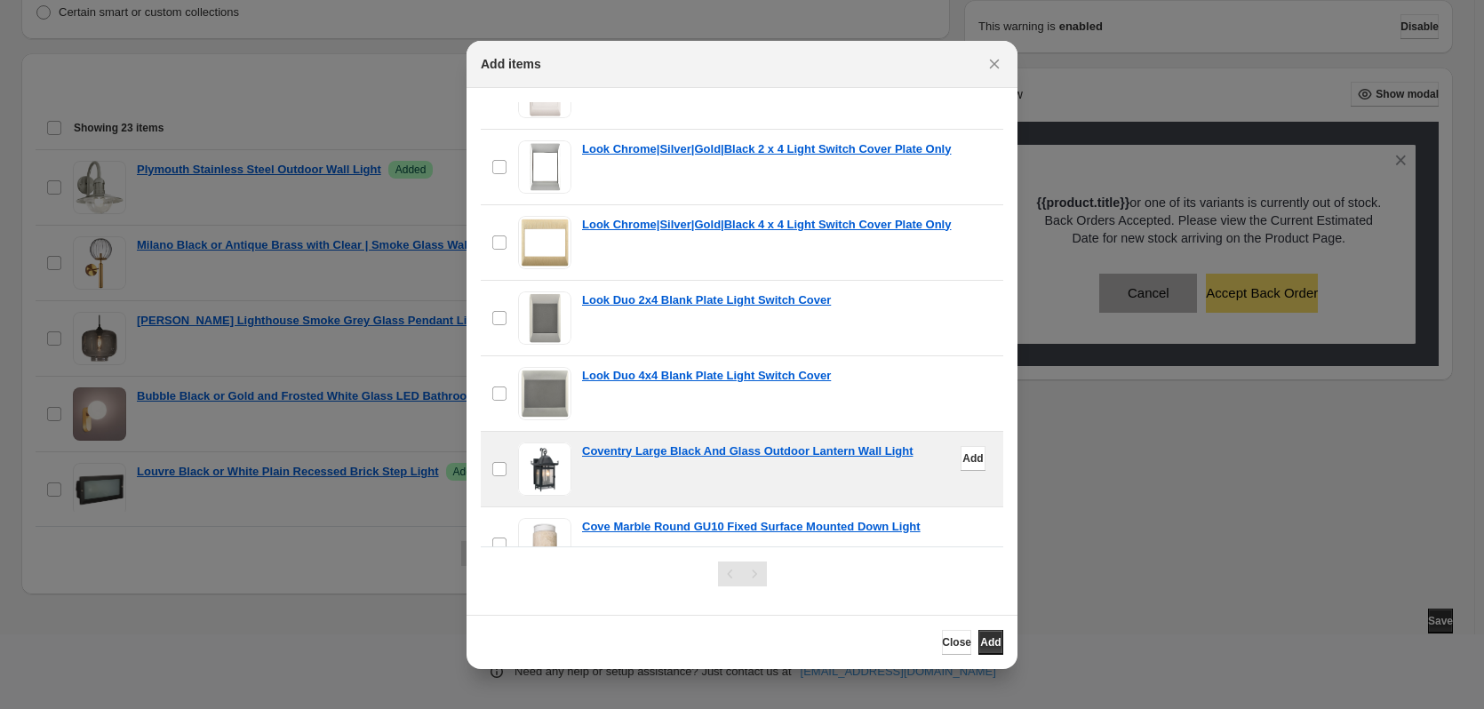
scroll to position [585, 0]
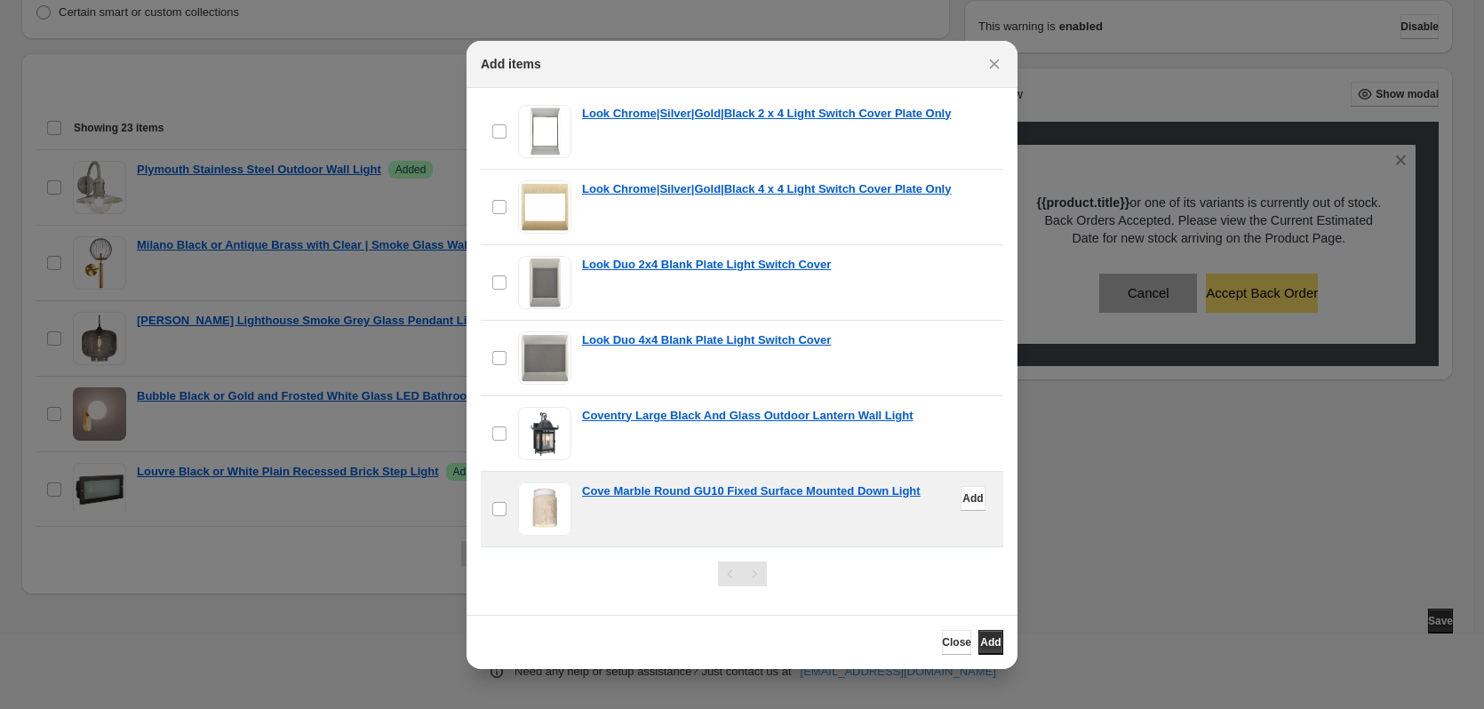
type input "****"
click at [962, 499] on span "Add" at bounding box center [972, 498] width 20 height 14
click at [997, 60] on icon "Close" at bounding box center [995, 64] width 18 height 18
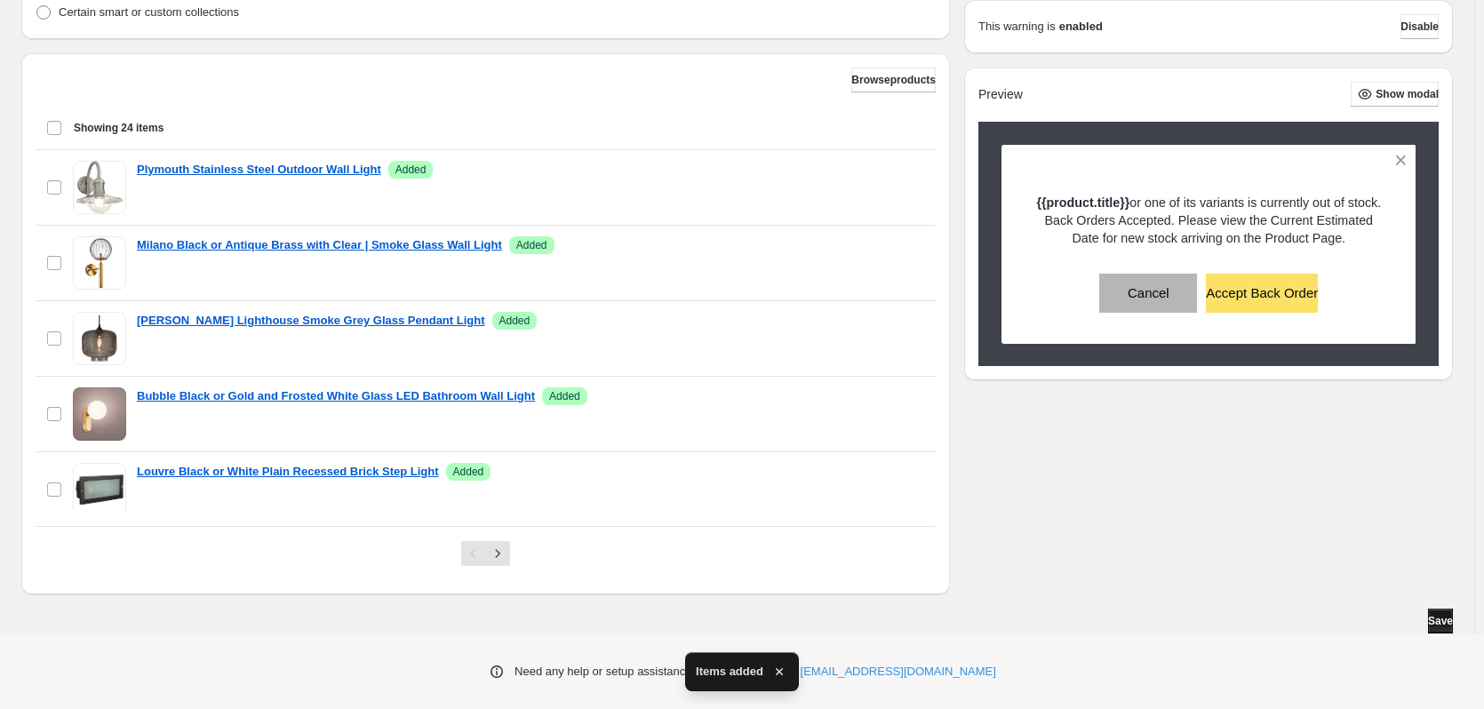
click at [1430, 618] on span "Save" at bounding box center [1440, 621] width 25 height 14
click at [1431, 618] on span "Save" at bounding box center [1440, 621] width 25 height 14
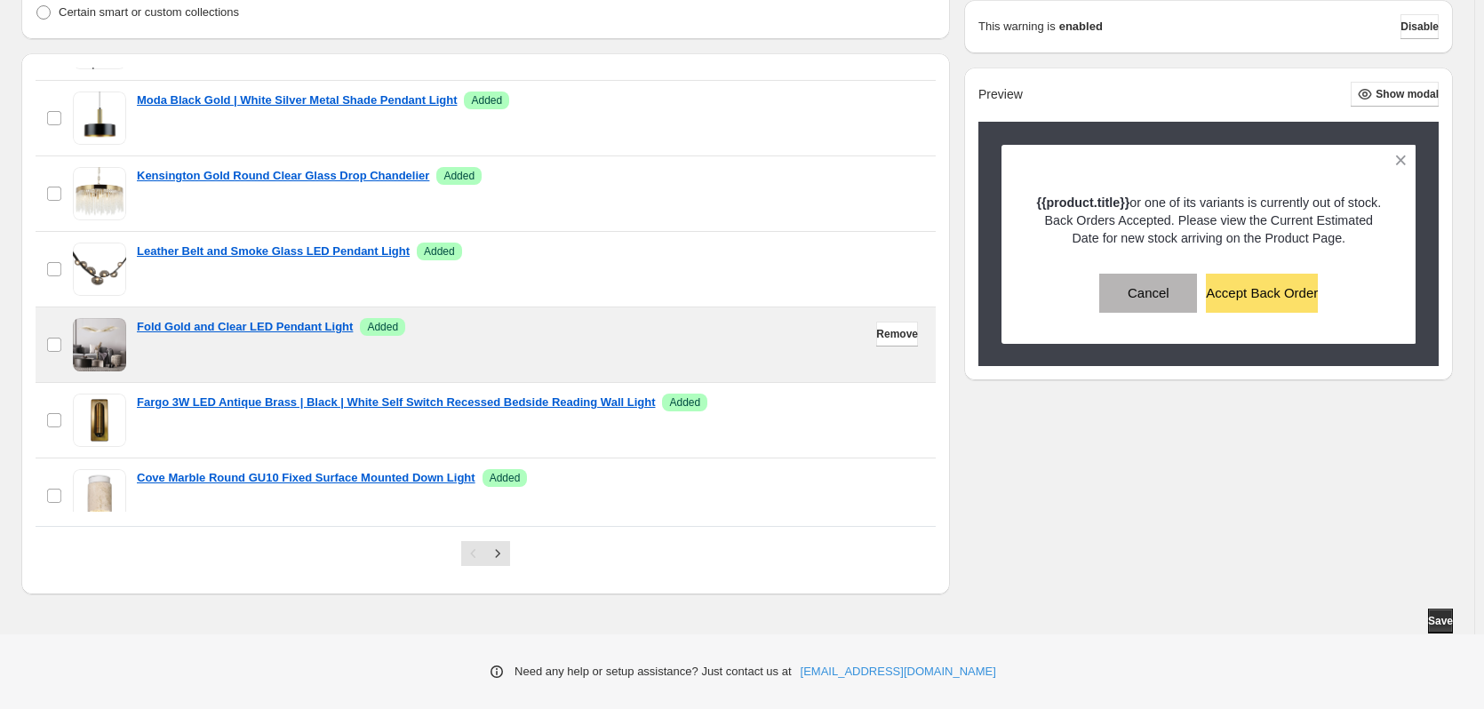
scroll to position [1450, 0]
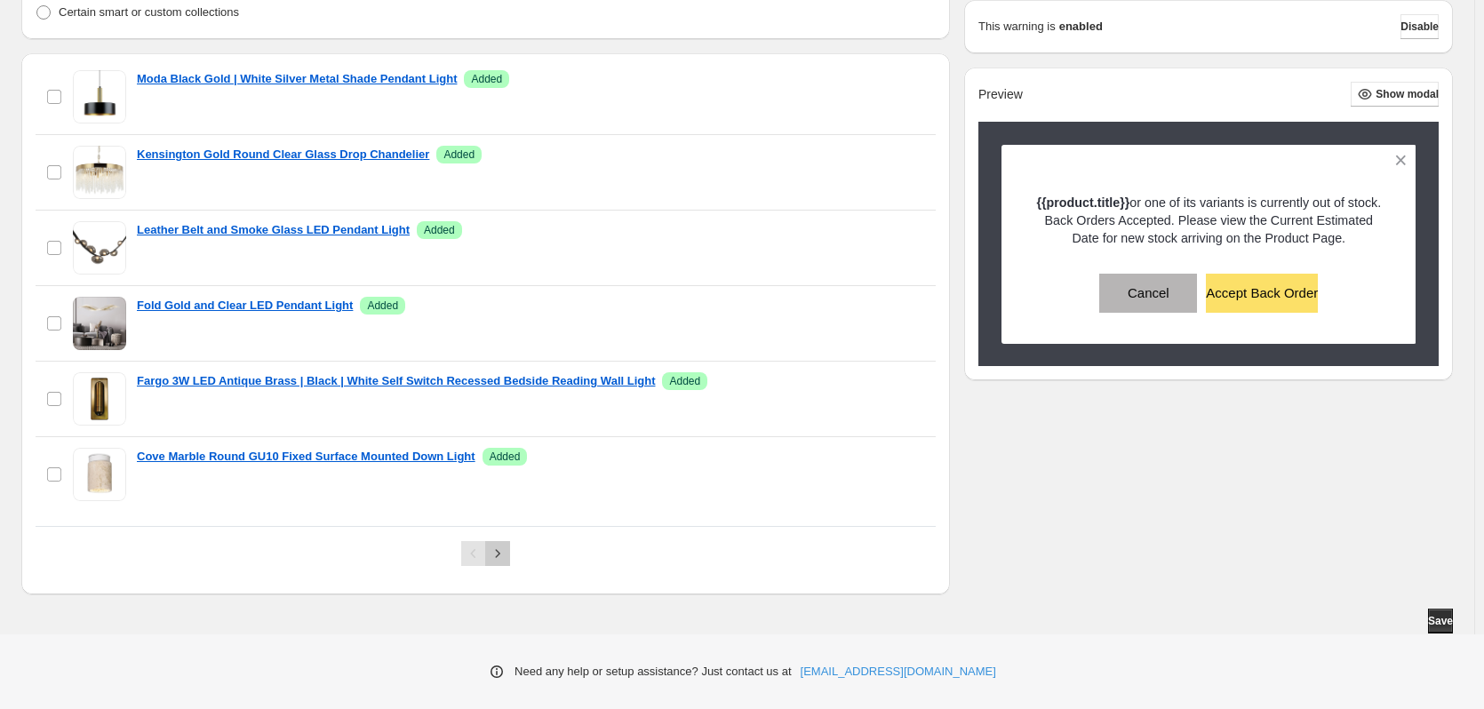
click at [497, 555] on icon "Next" at bounding box center [498, 554] width 18 height 18
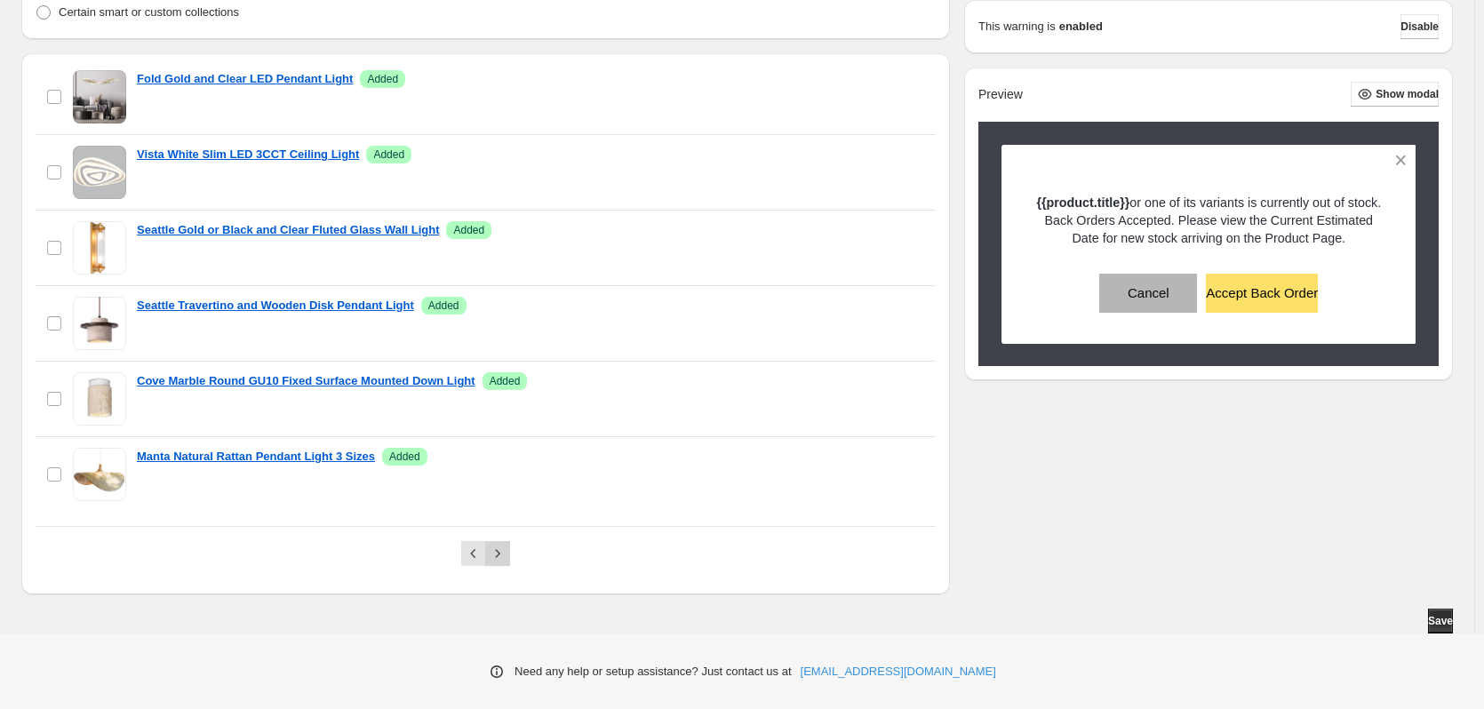
scroll to position [91, 0]
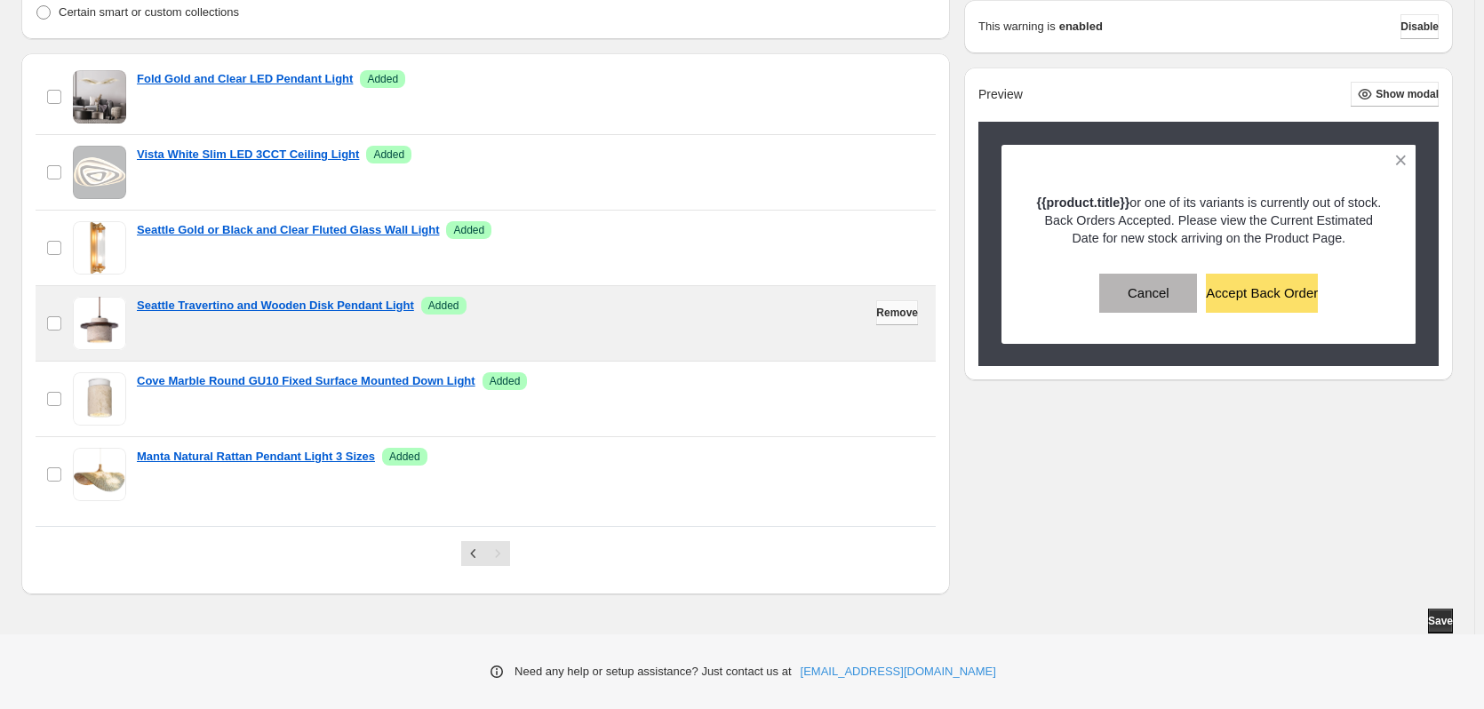
click at [876, 309] on span "Remove" at bounding box center [897, 313] width 42 height 14
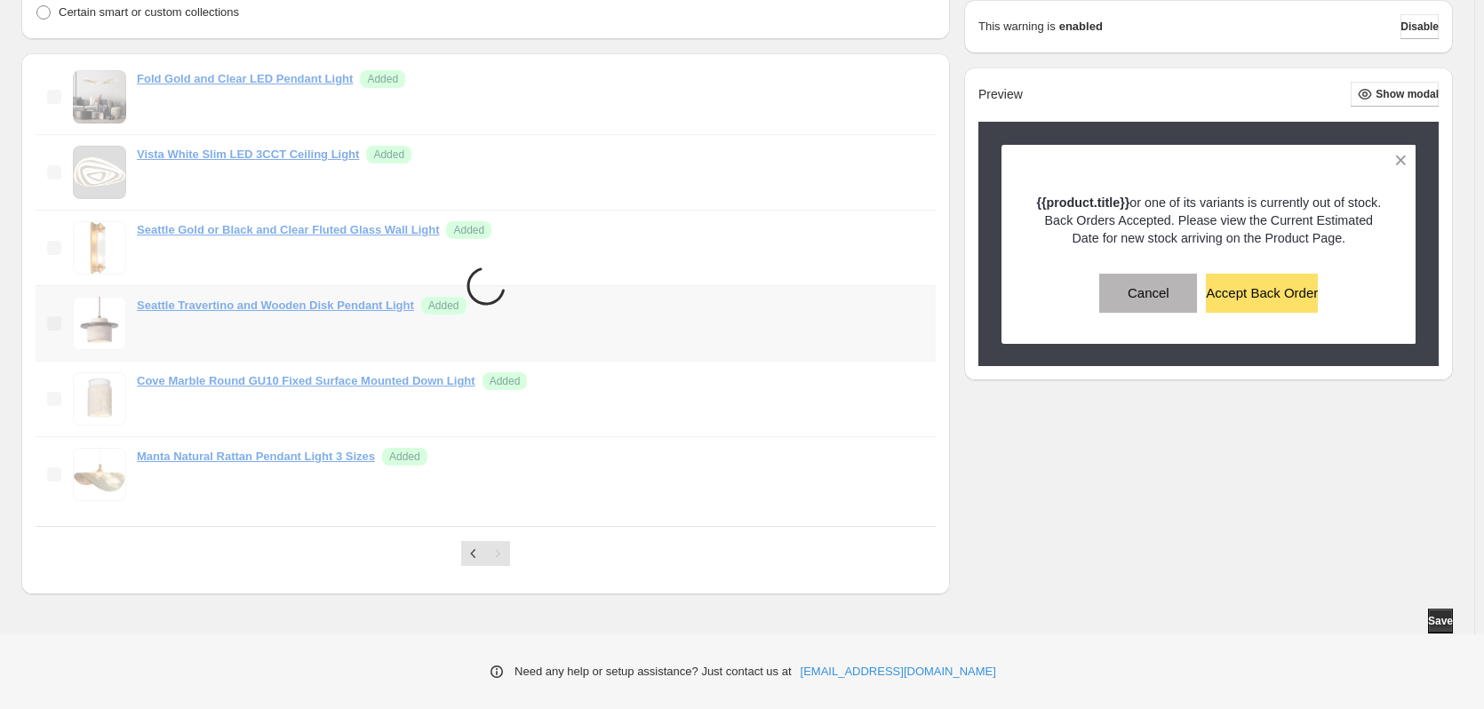
scroll to position [15, 0]
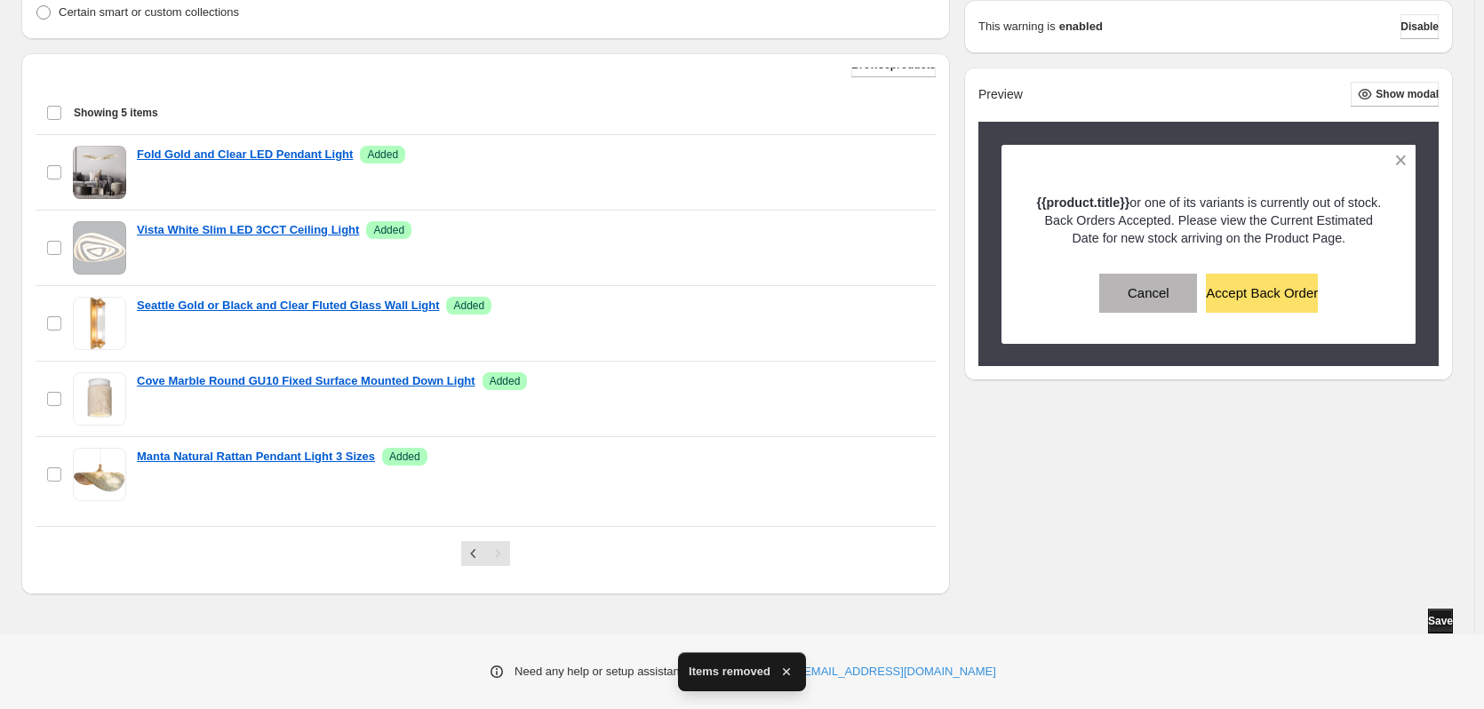
click at [1434, 625] on span "Save" at bounding box center [1440, 621] width 25 height 14
click at [1444, 627] on span "Save" at bounding box center [1440, 621] width 25 height 14
click at [474, 558] on icon "Previous" at bounding box center [474, 554] width 18 height 18
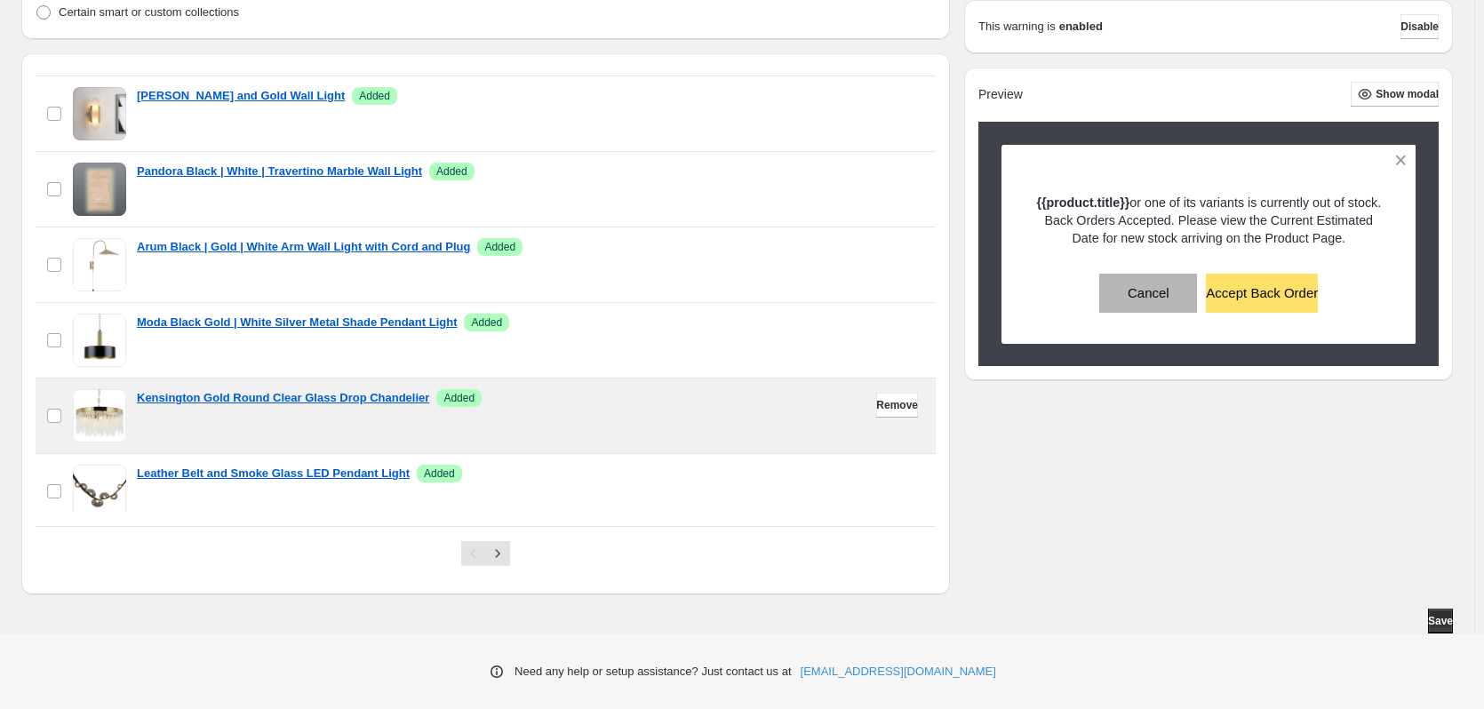
scroll to position [1375, 0]
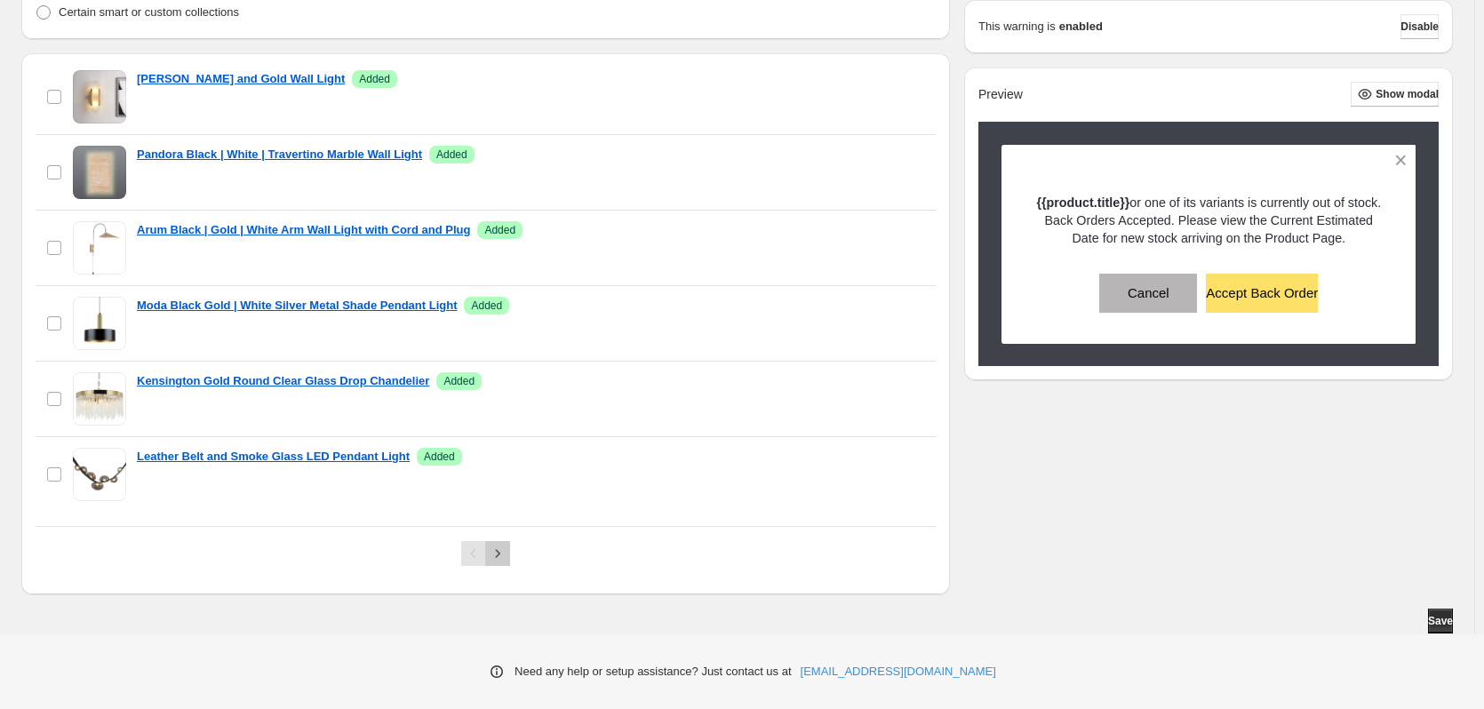
click at [503, 560] on icon "Next" at bounding box center [498, 554] width 18 height 18
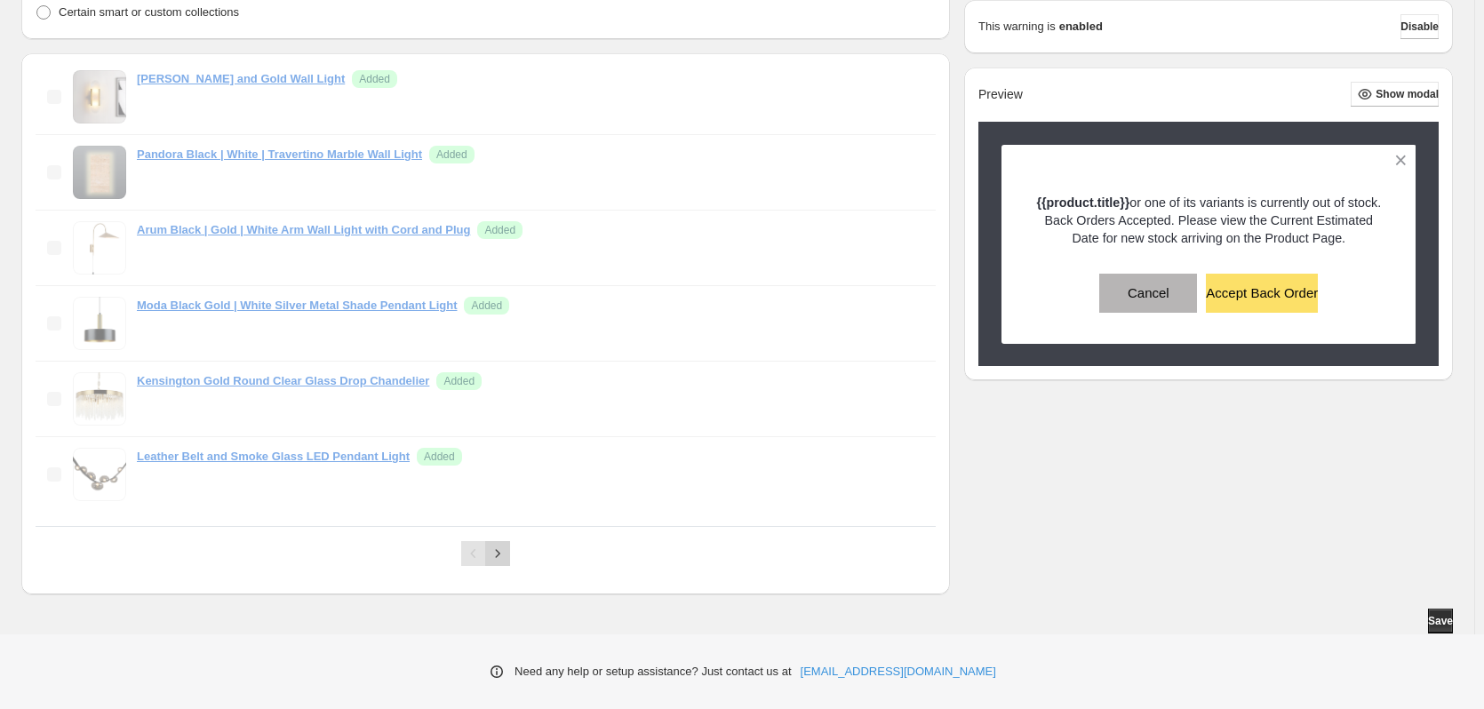
scroll to position [15, 0]
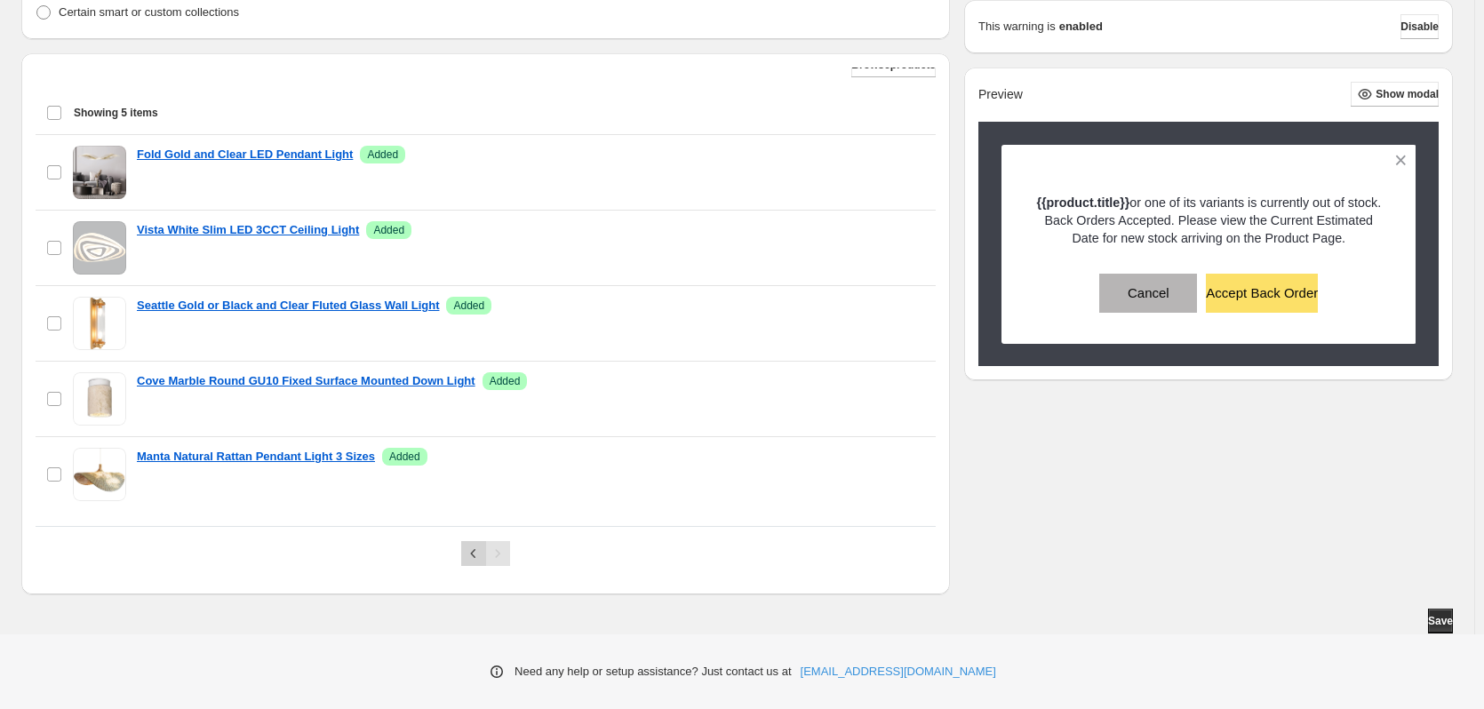
click at [476, 557] on icon "Previous" at bounding box center [473, 553] width 5 height 9
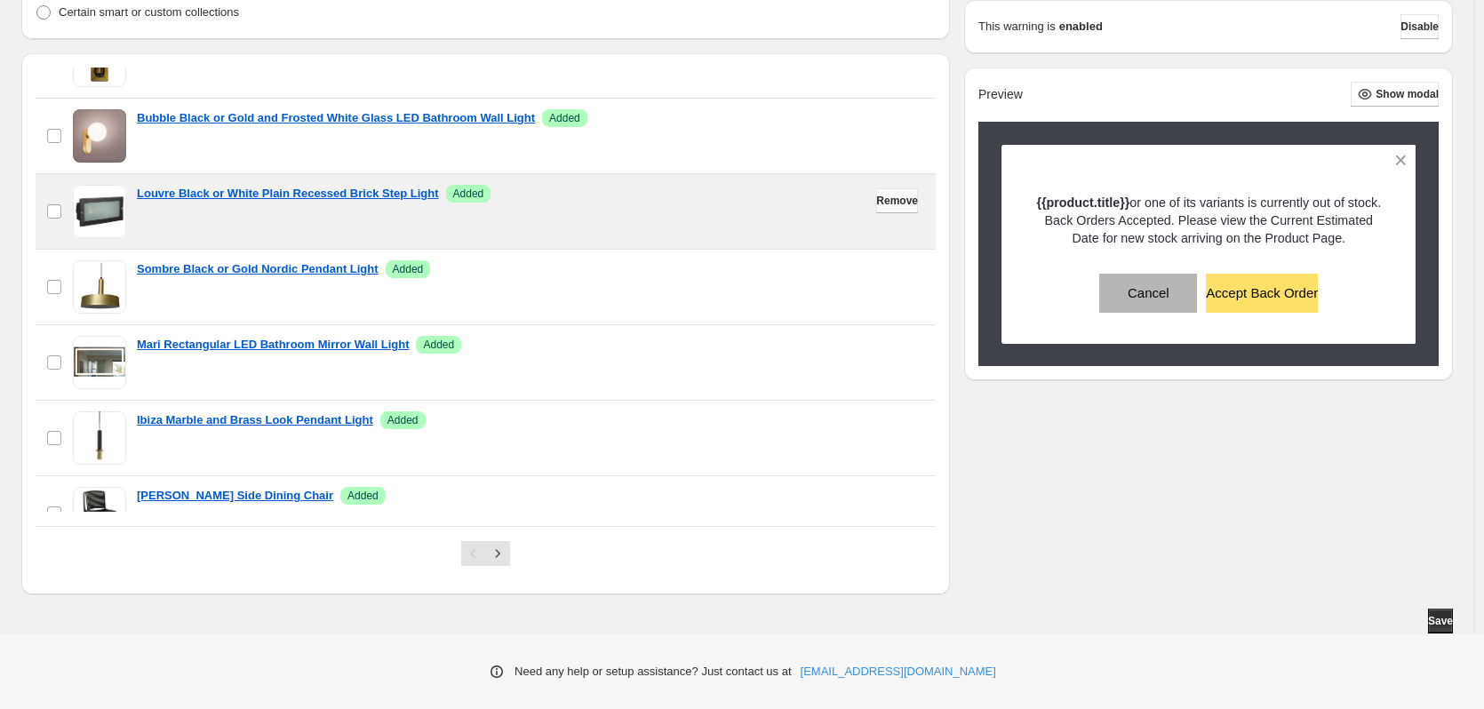
scroll to position [355, 0]
click at [882, 198] on span "Remove" at bounding box center [897, 200] width 42 height 14
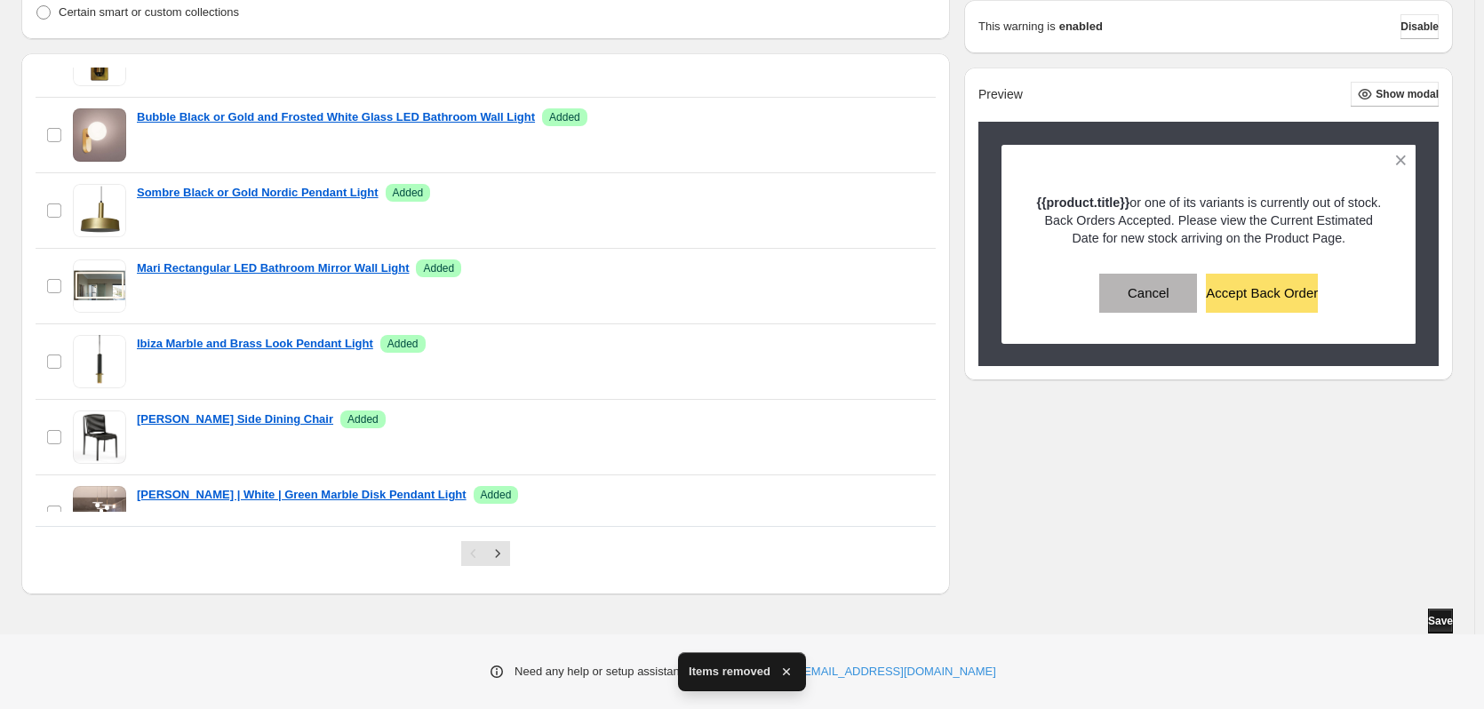
click at [1445, 621] on span "Save" at bounding box center [1440, 621] width 25 height 14
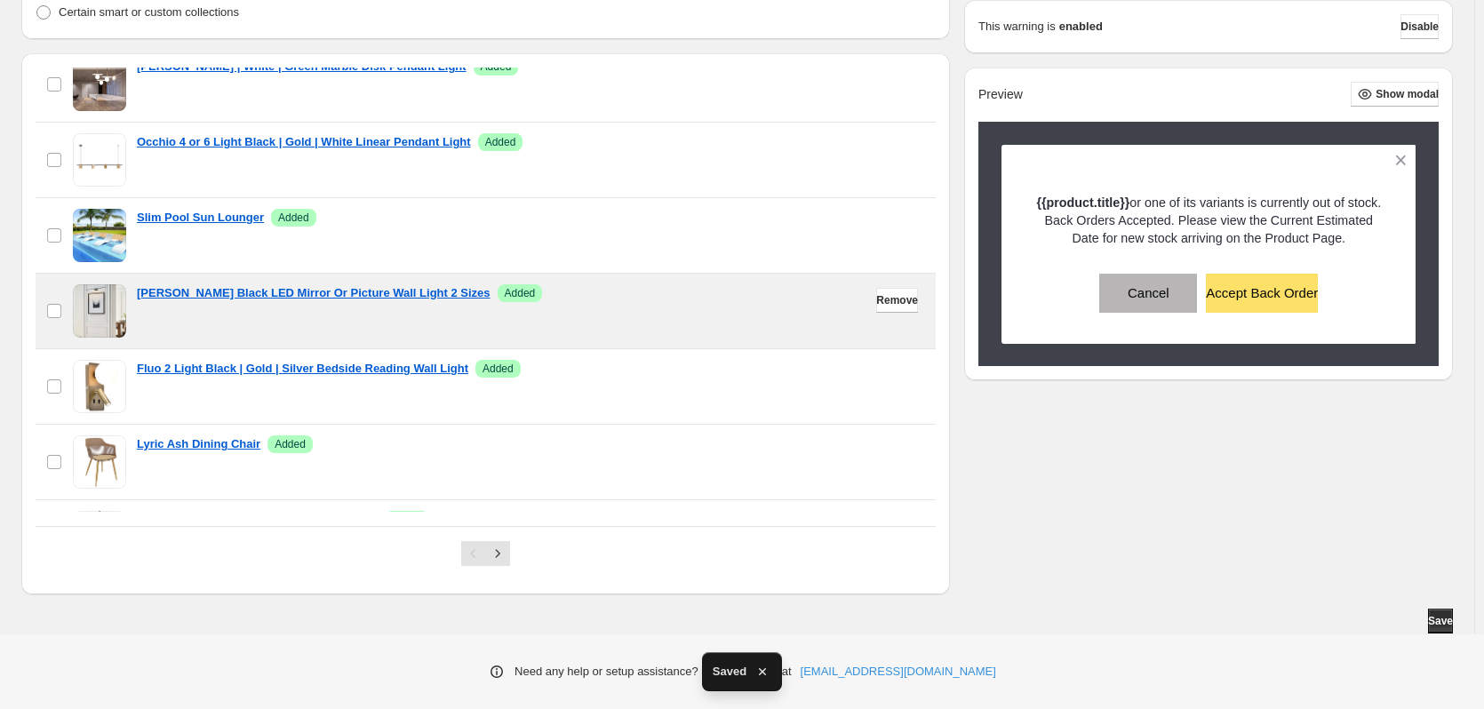
scroll to position [785, 0]
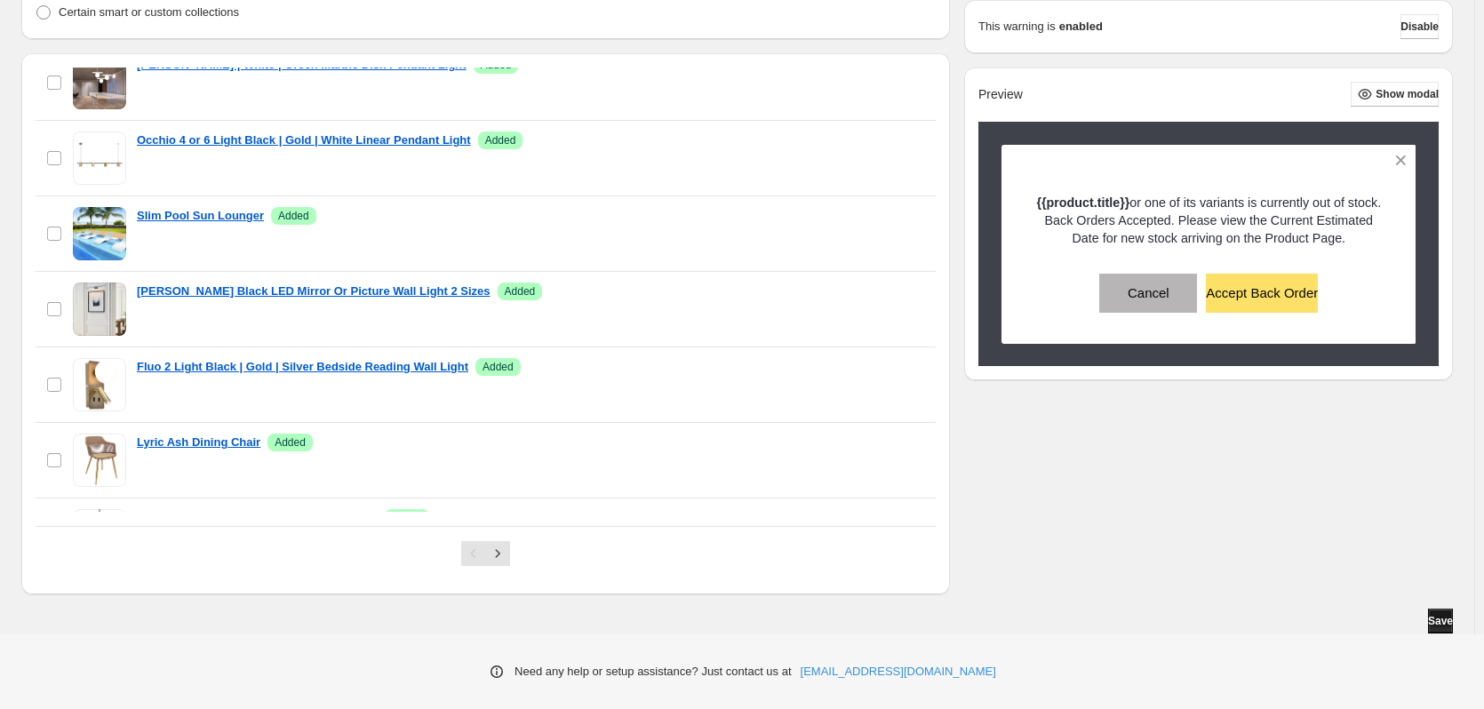
click at [1443, 627] on span "Save" at bounding box center [1440, 621] width 25 height 14
